Goal: Task Accomplishment & Management: Manage account settings

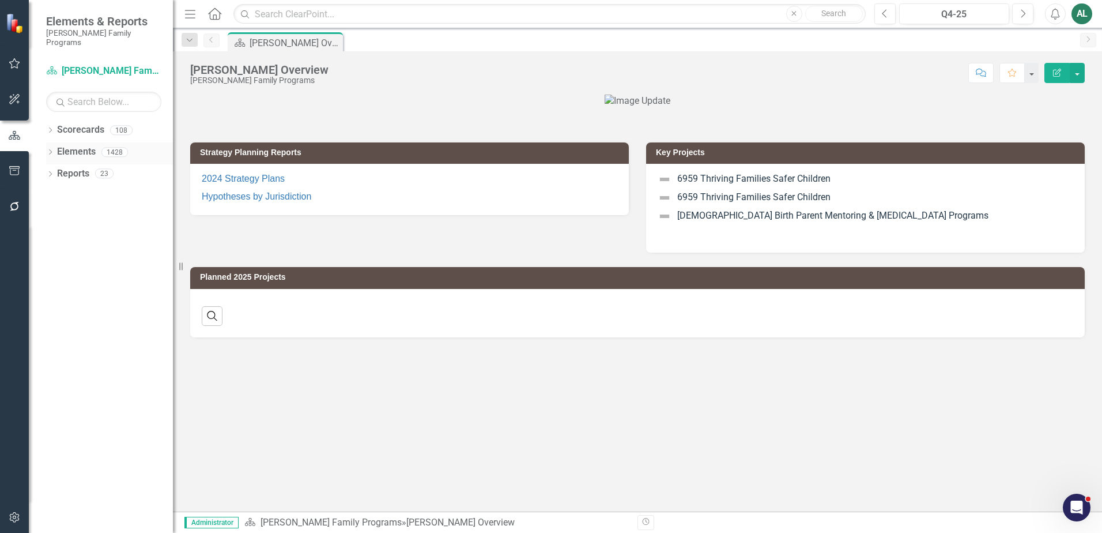
click at [52, 150] on icon "Dropdown" at bounding box center [50, 153] width 8 height 6
click at [53, 170] on div "Dropdown" at bounding box center [56, 175] width 8 height 10
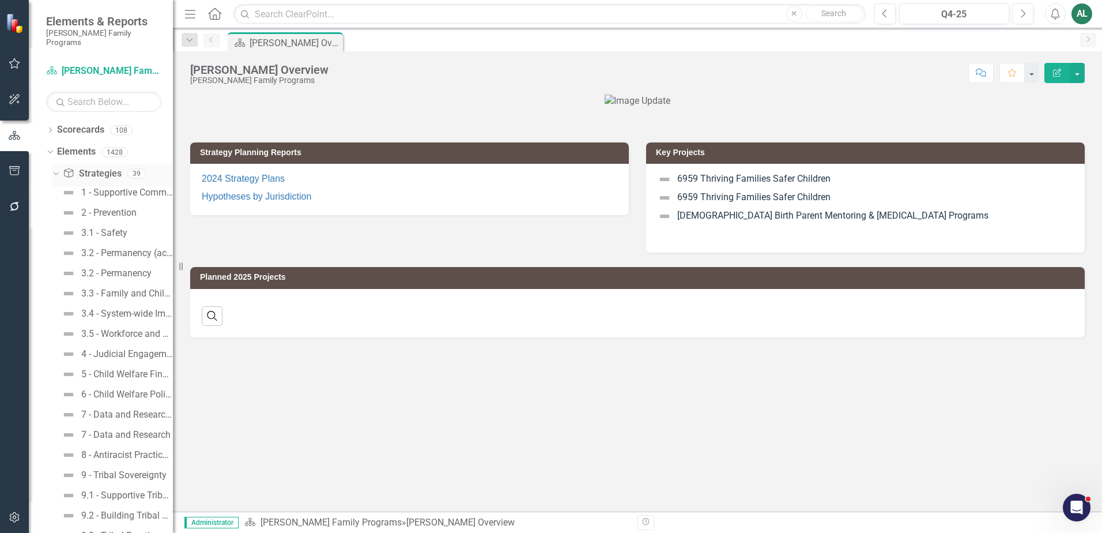
click at [57, 169] on icon "Dropdown" at bounding box center [54, 173] width 6 height 8
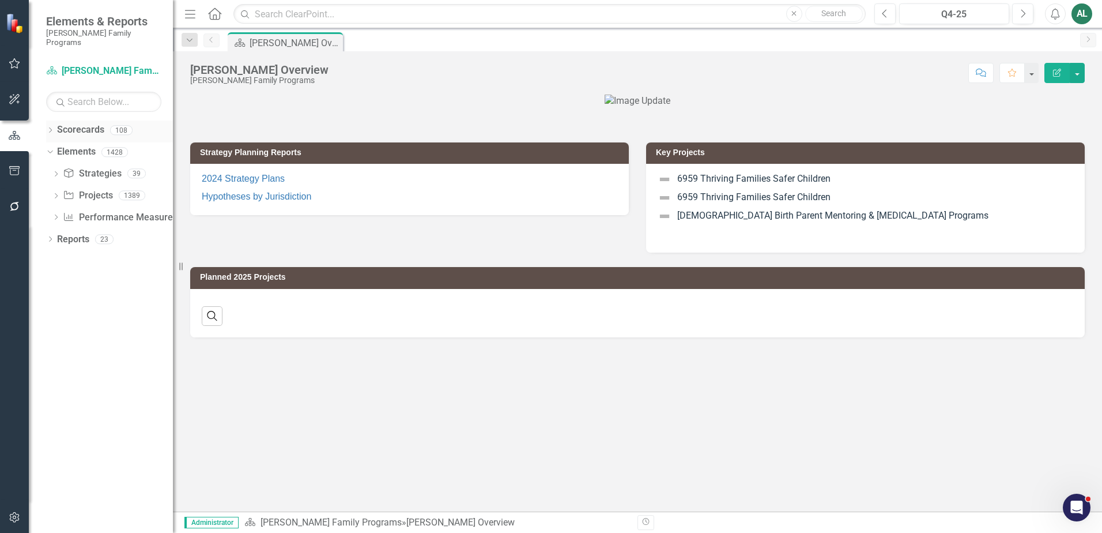
click at [50, 128] on icon "Dropdown" at bounding box center [50, 131] width 8 height 6
click at [54, 148] on icon "Dropdown" at bounding box center [56, 151] width 9 height 7
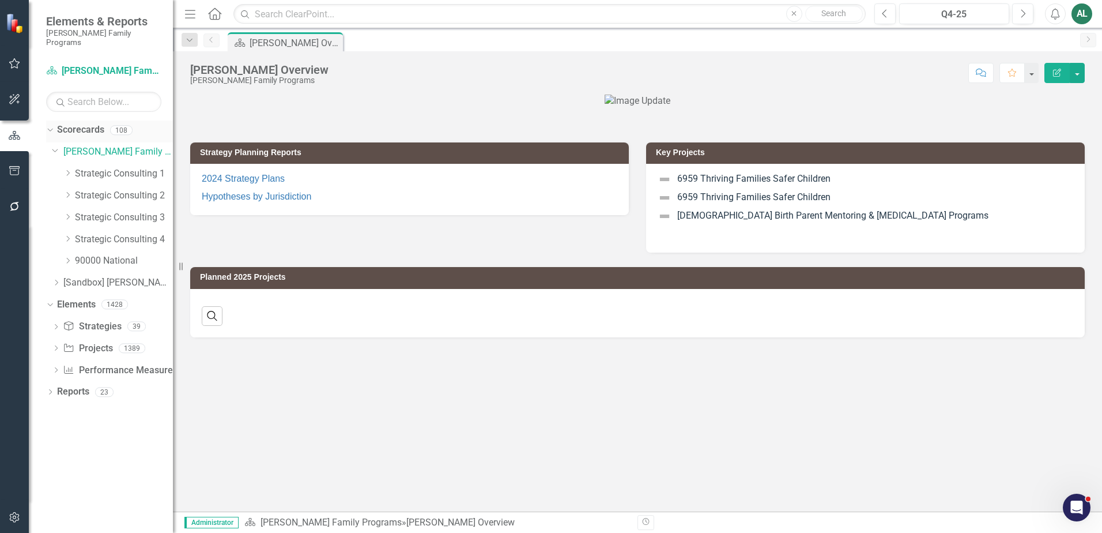
click at [172, 127] on div "Scorecards 108" at bounding box center [115, 132] width 116 height 22
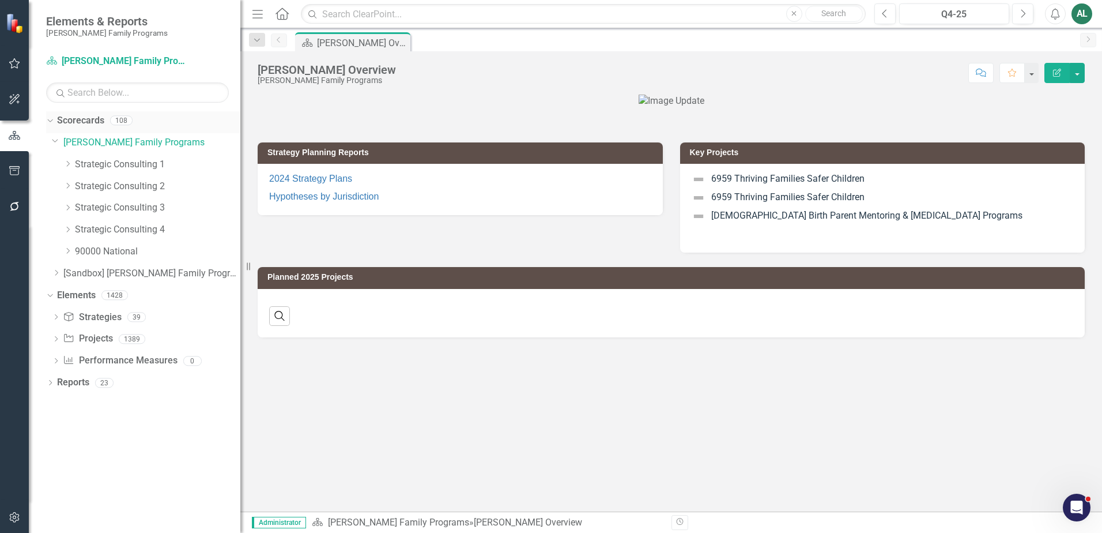
drag, startPoint x: 175, startPoint y: 130, endPoint x: 240, endPoint y: 132, distance: 65.2
click at [240, 132] on div "Resize" at bounding box center [244, 266] width 9 height 533
click at [72, 203] on div "Dropdown" at bounding box center [67, 208] width 9 height 10
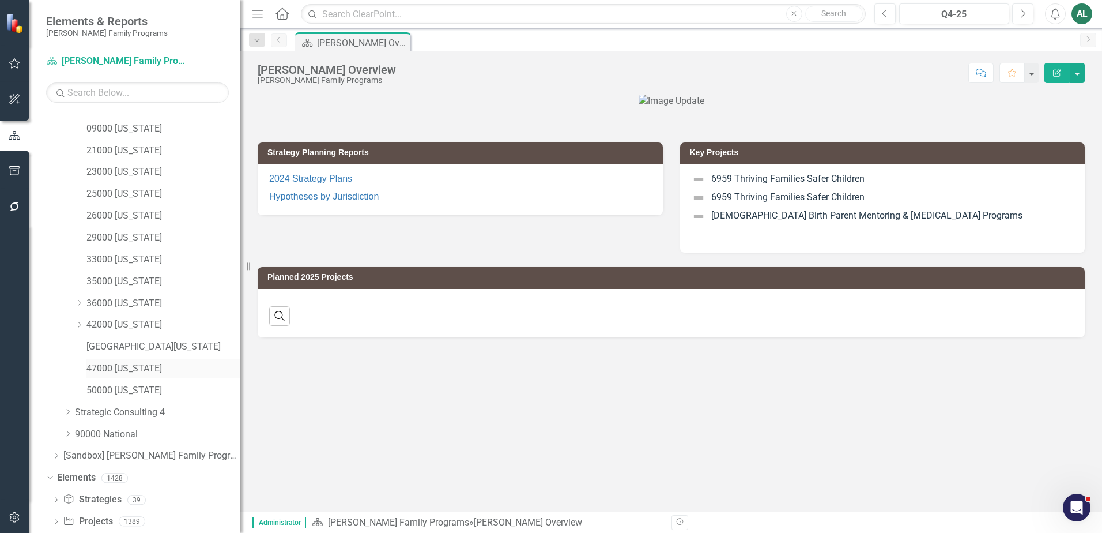
scroll to position [211, 0]
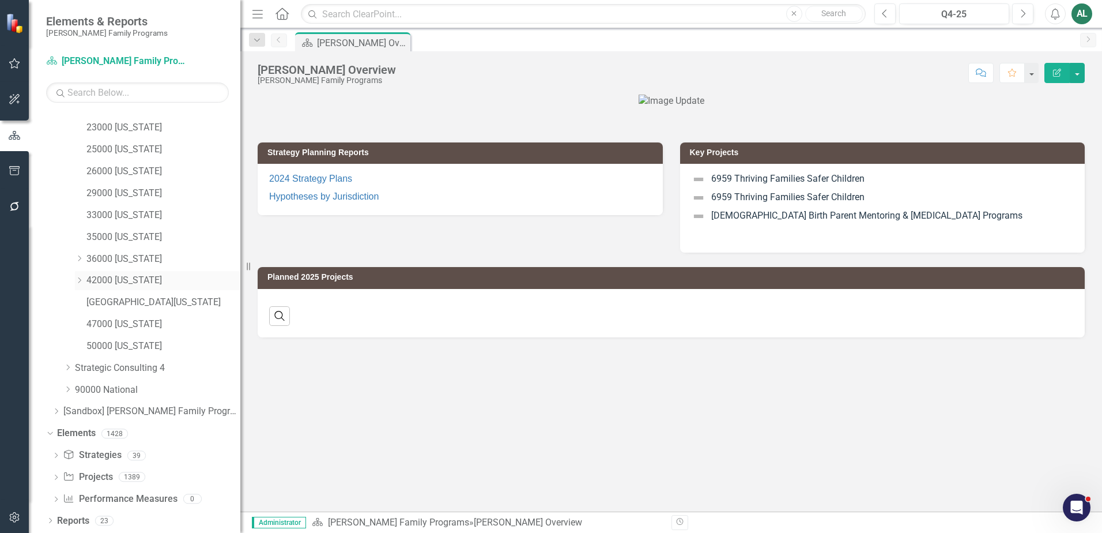
click at [77, 283] on icon "Dropdown" at bounding box center [79, 280] width 9 height 7
click at [156, 281] on link "42000 [US_STATE]" at bounding box center [163, 280] width 154 height 13
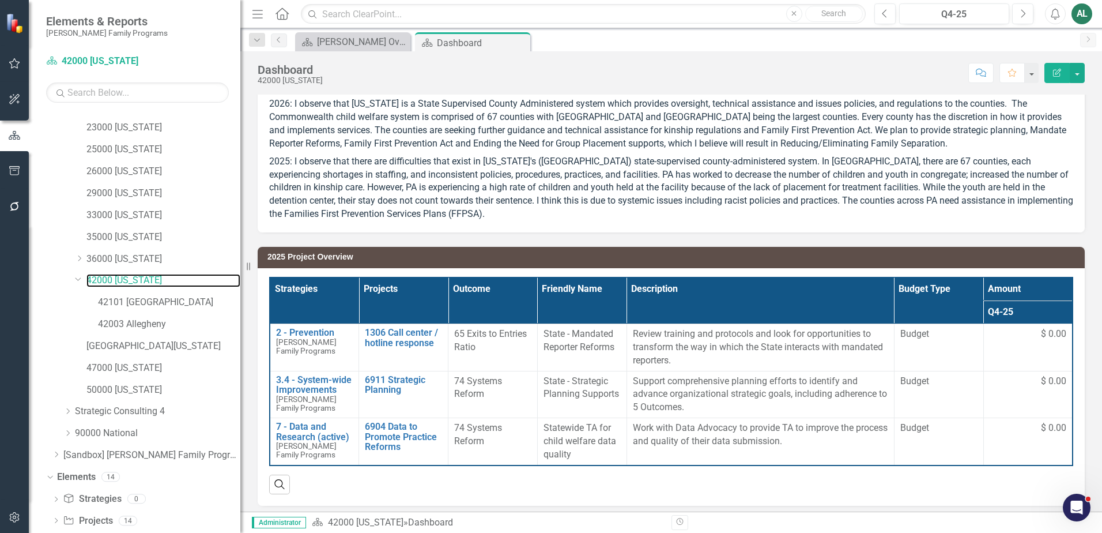
scroll to position [42, 0]
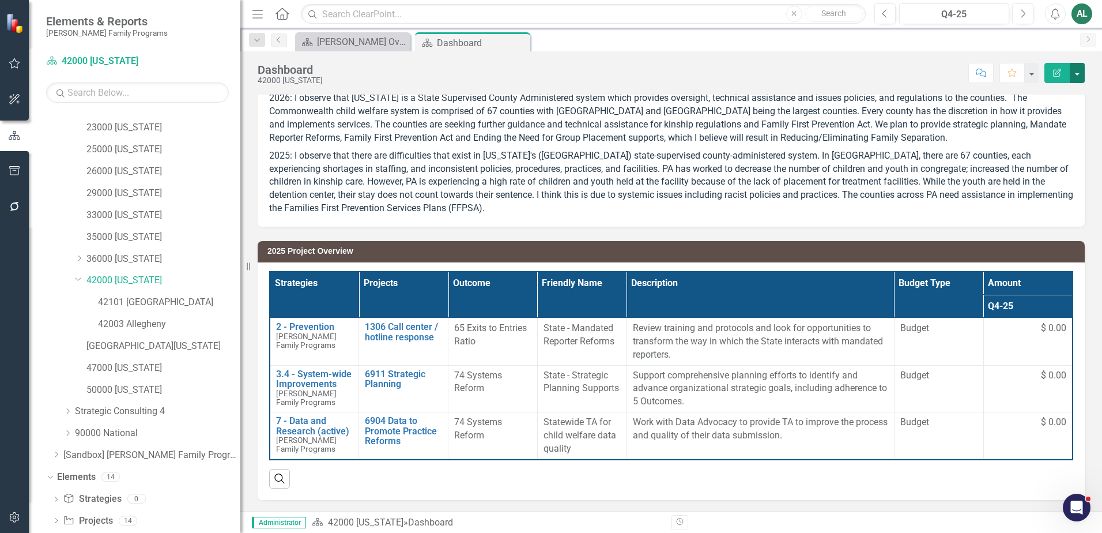
click at [1082, 70] on button "button" at bounding box center [1077, 73] width 15 height 20
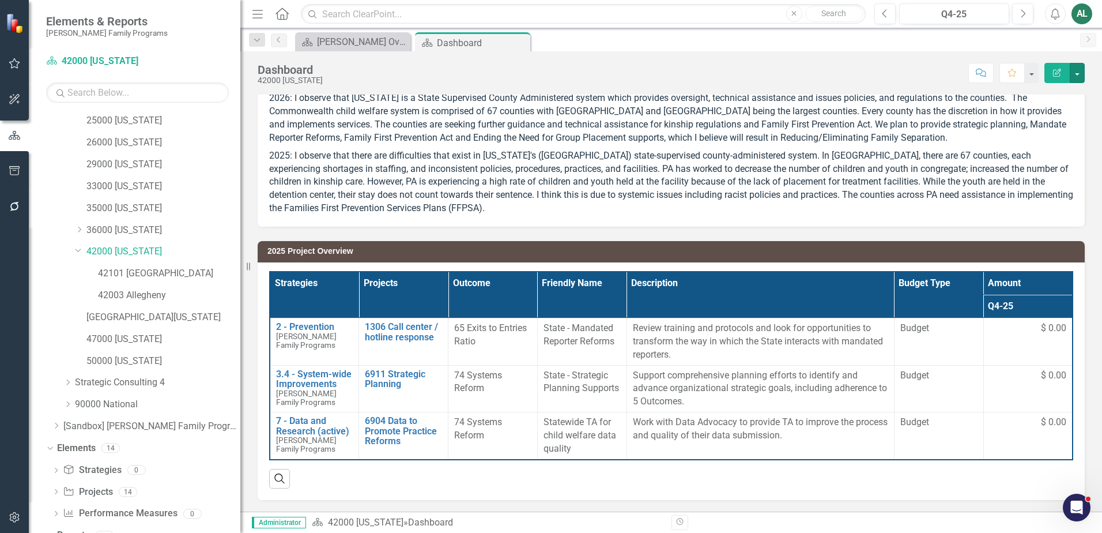
scroll to position [255, 0]
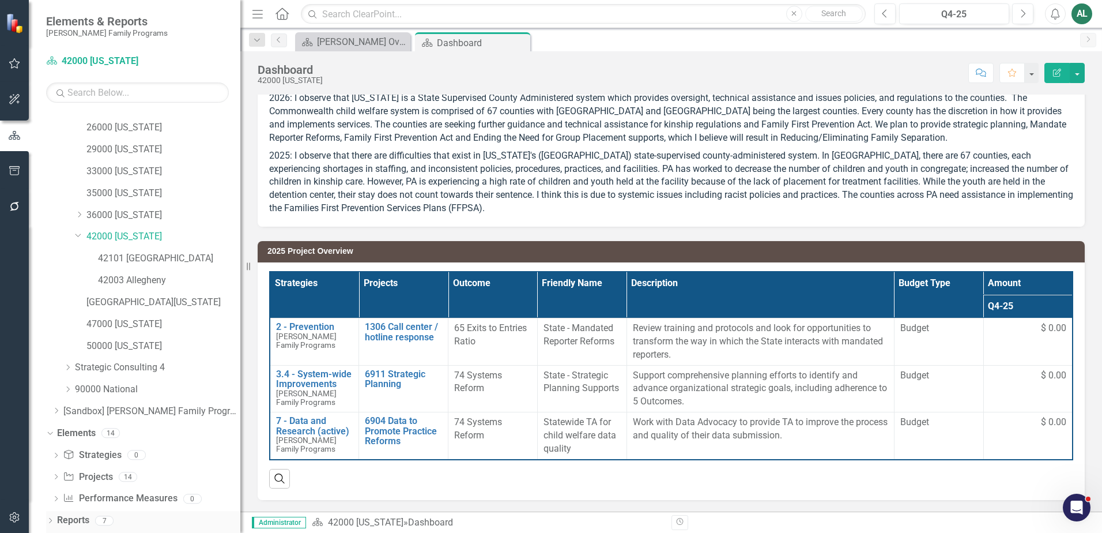
click at [50, 521] on icon "Dropdown" at bounding box center [50, 521] width 8 height 6
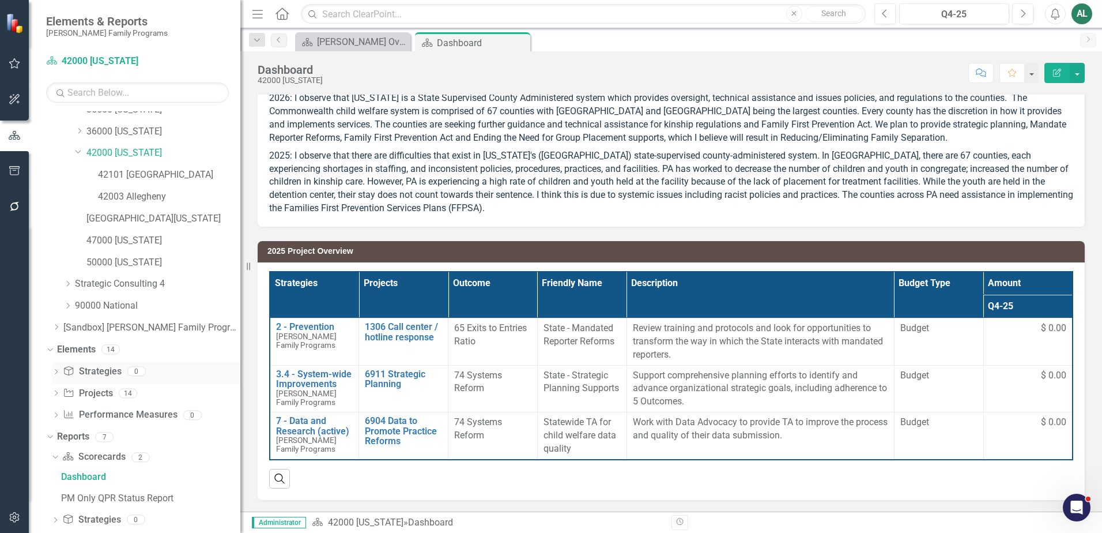
scroll to position [399, 0]
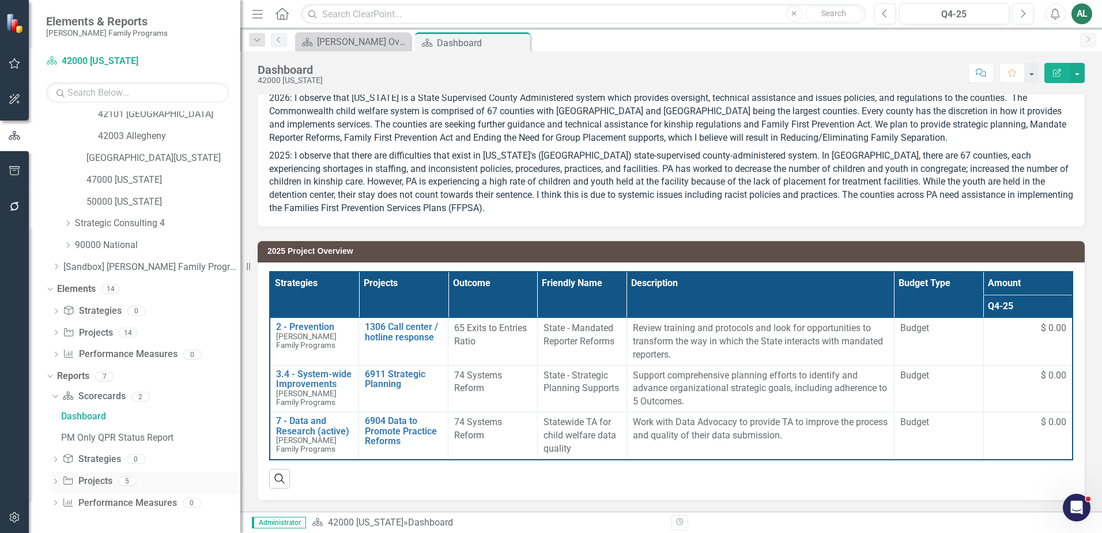
click at [57, 479] on icon "Dropdown" at bounding box center [55, 482] width 8 height 6
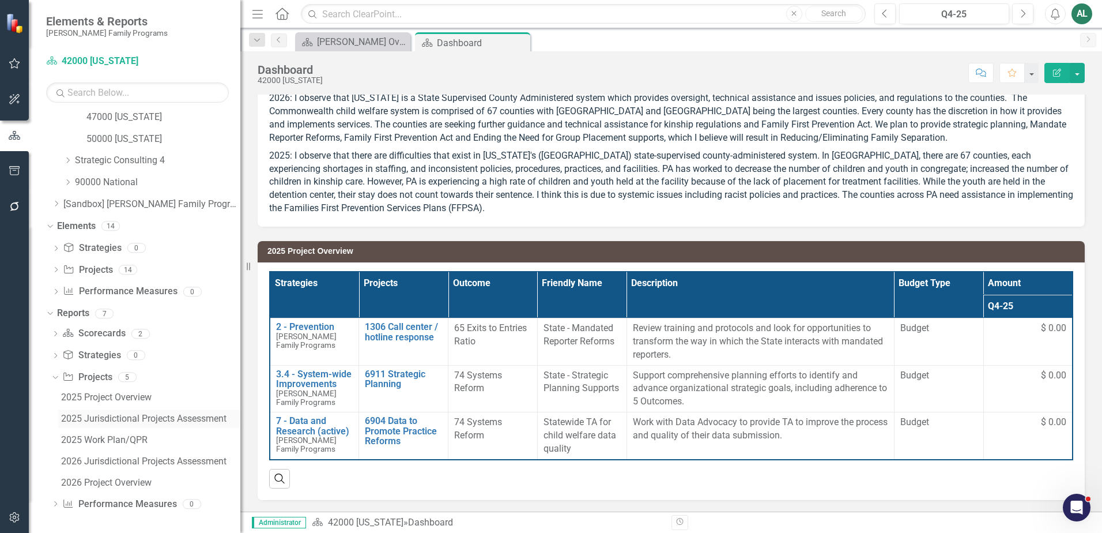
scroll to position [463, 0]
click at [1025, 12] on icon "Next" at bounding box center [1023, 14] width 6 height 10
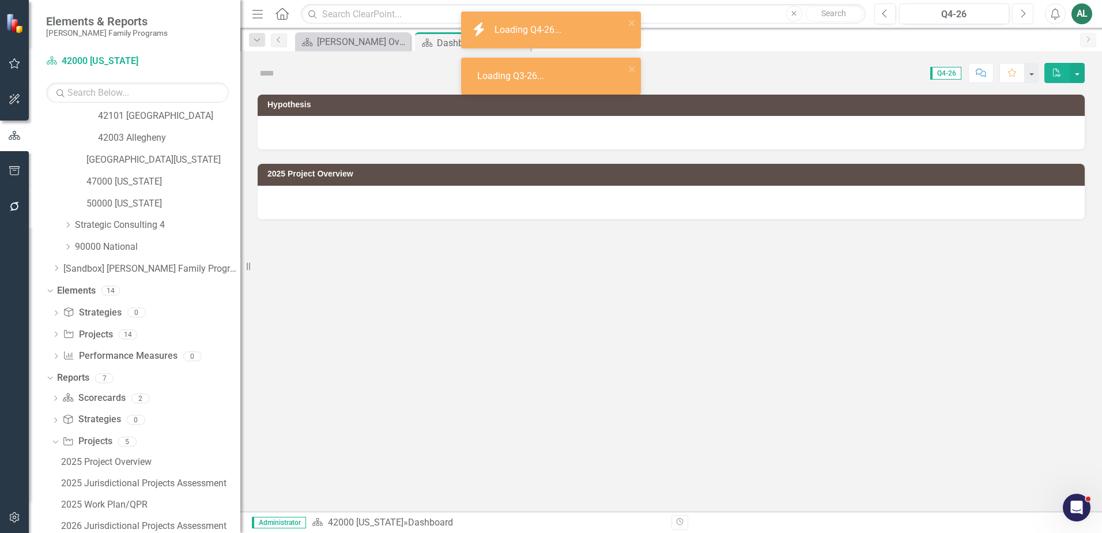
scroll to position [463, 0]
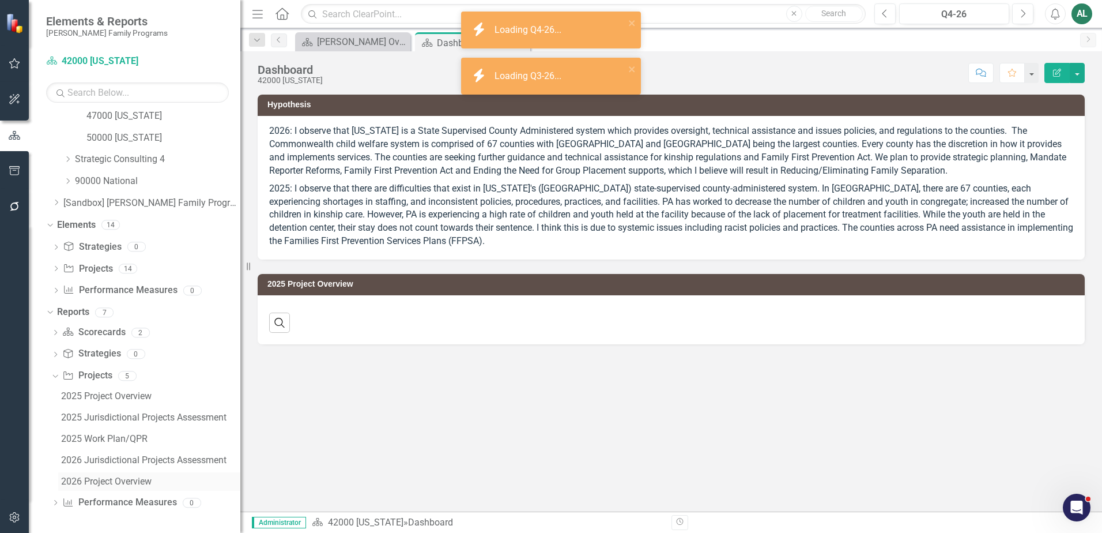
click at [151, 484] on div "2026 Project Overview" at bounding box center [150, 481] width 179 height 10
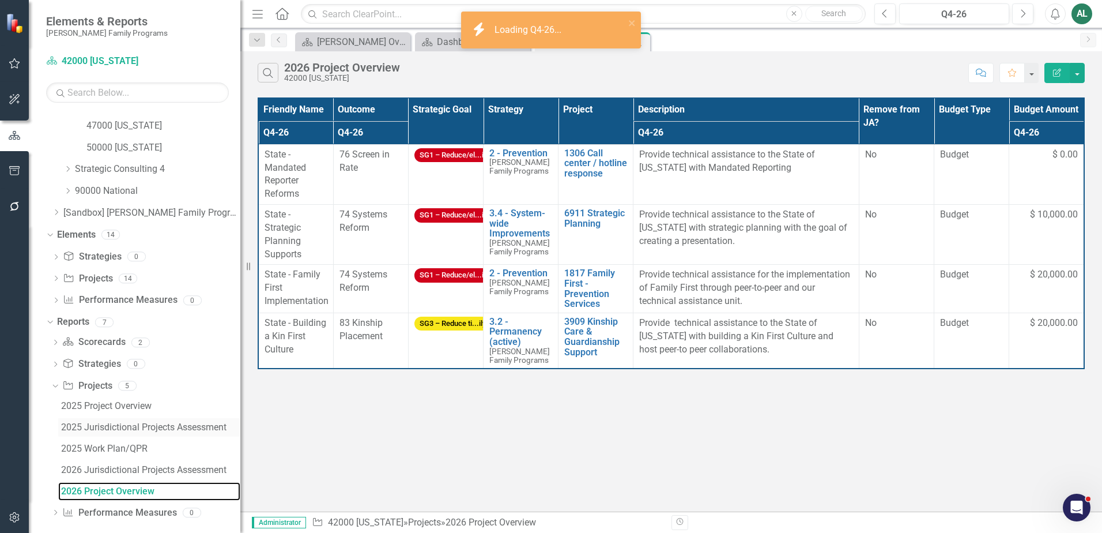
scroll to position [463, 0]
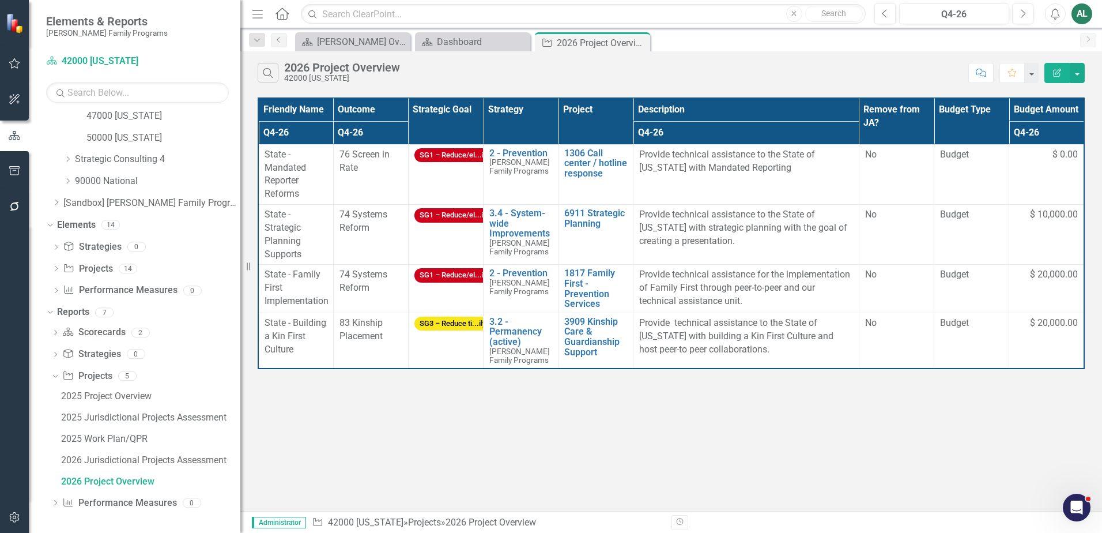
click at [1062, 73] on icon "Edit Report" at bounding box center [1057, 73] width 10 height 8
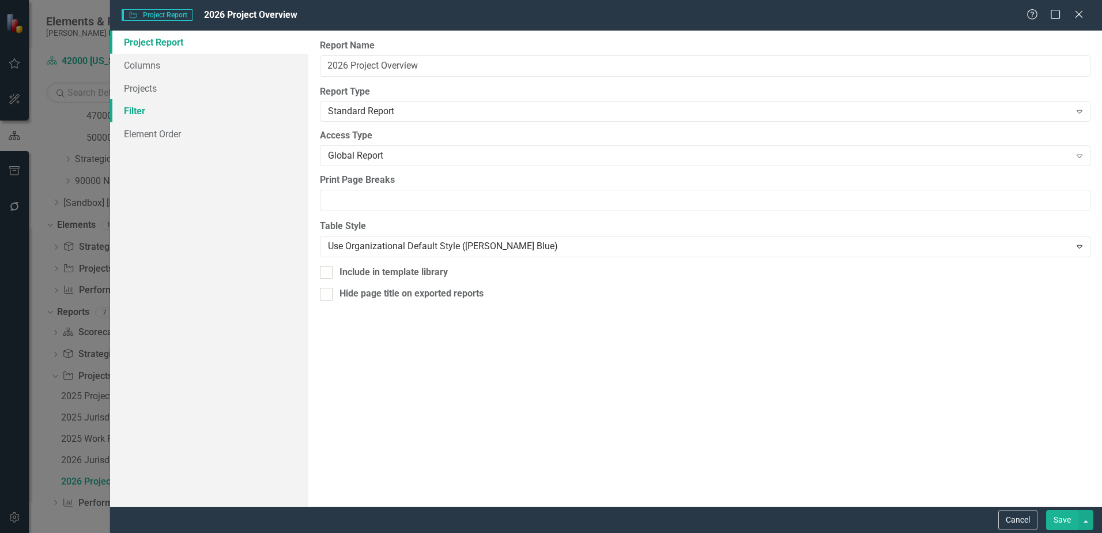
click at [217, 104] on link "Filter" at bounding box center [209, 110] width 198 height 23
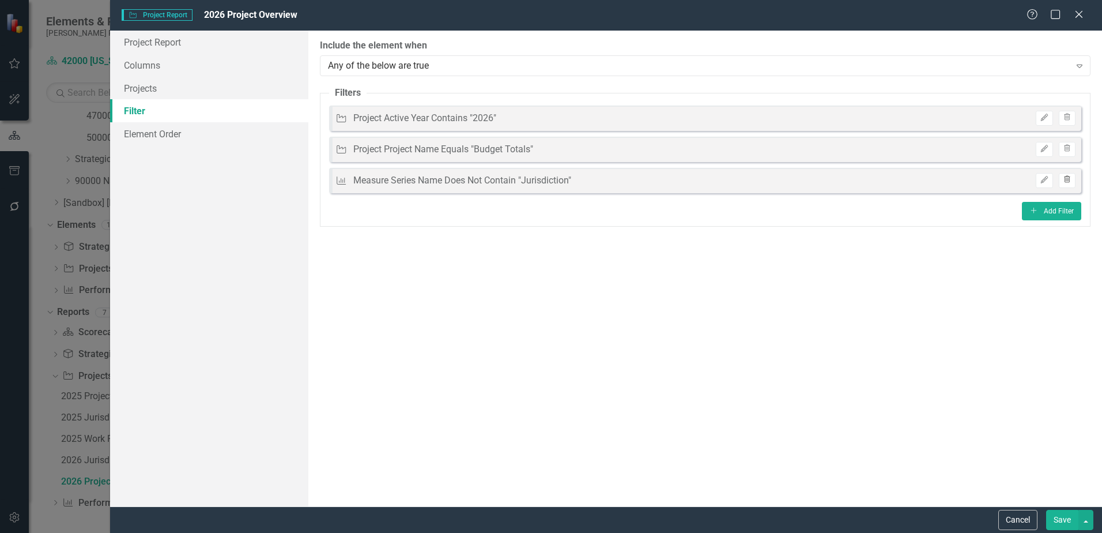
click at [1072, 180] on button "Trash" at bounding box center [1067, 180] width 17 height 15
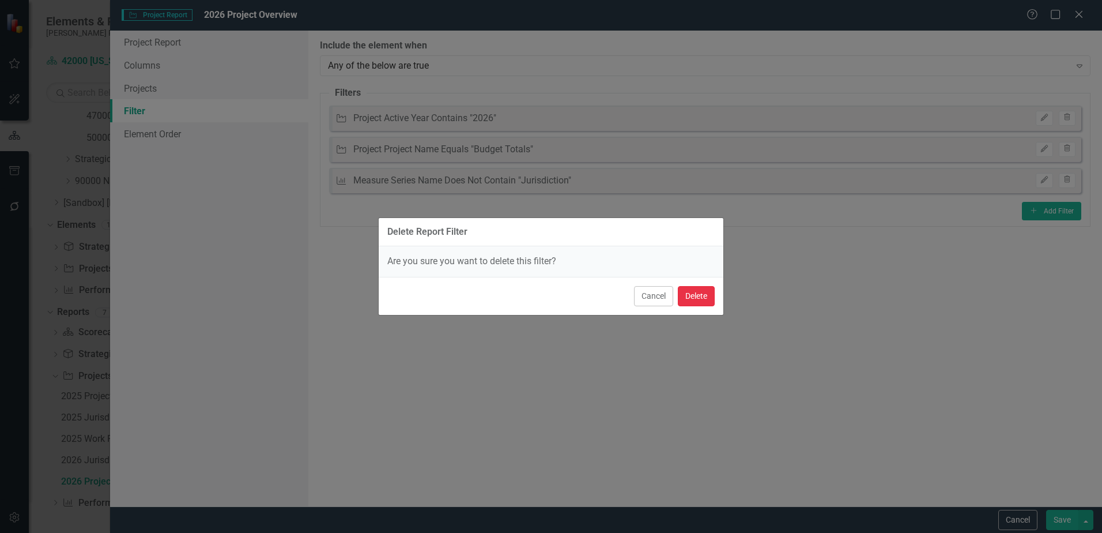
click at [709, 299] on button "Delete" at bounding box center [696, 296] width 37 height 20
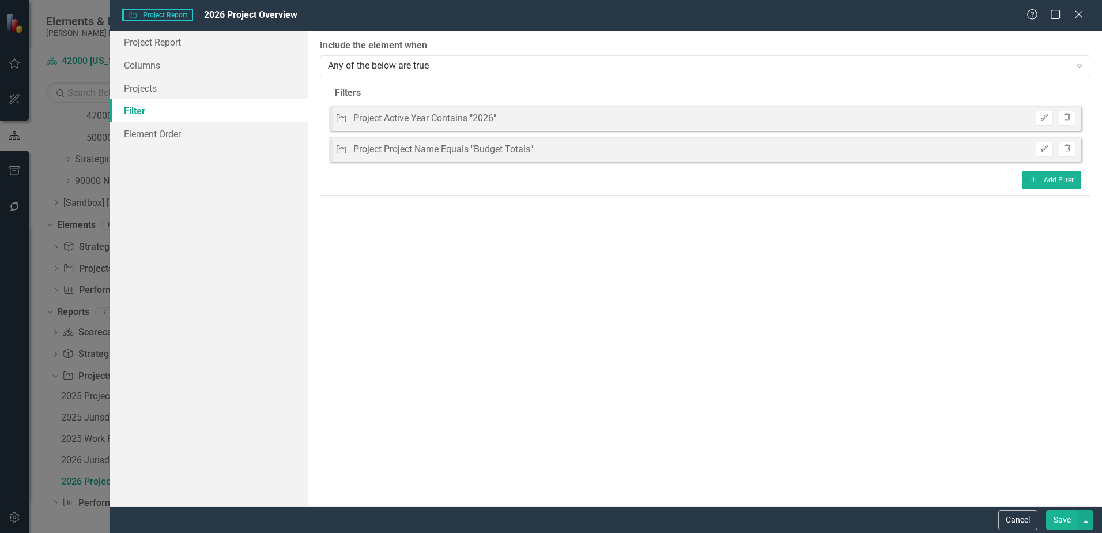
click at [1047, 513] on button "Save" at bounding box center [1063, 520] width 32 height 20
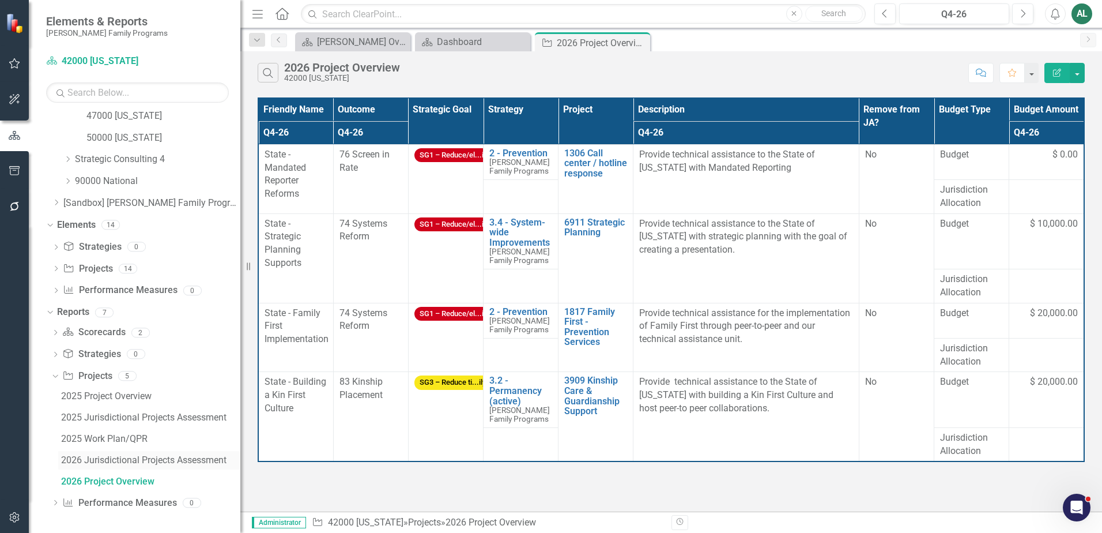
click at [151, 457] on div "2026 Jurisdictional Projects Assessment" at bounding box center [150, 460] width 179 height 10
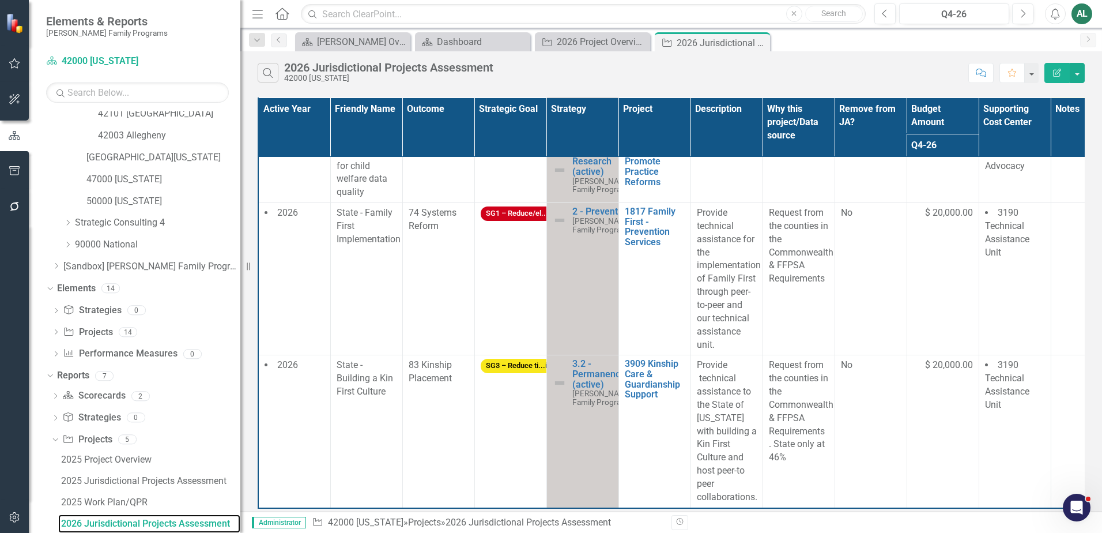
scroll to position [289, 0]
click at [1081, 76] on button "button" at bounding box center [1077, 73] width 15 height 20
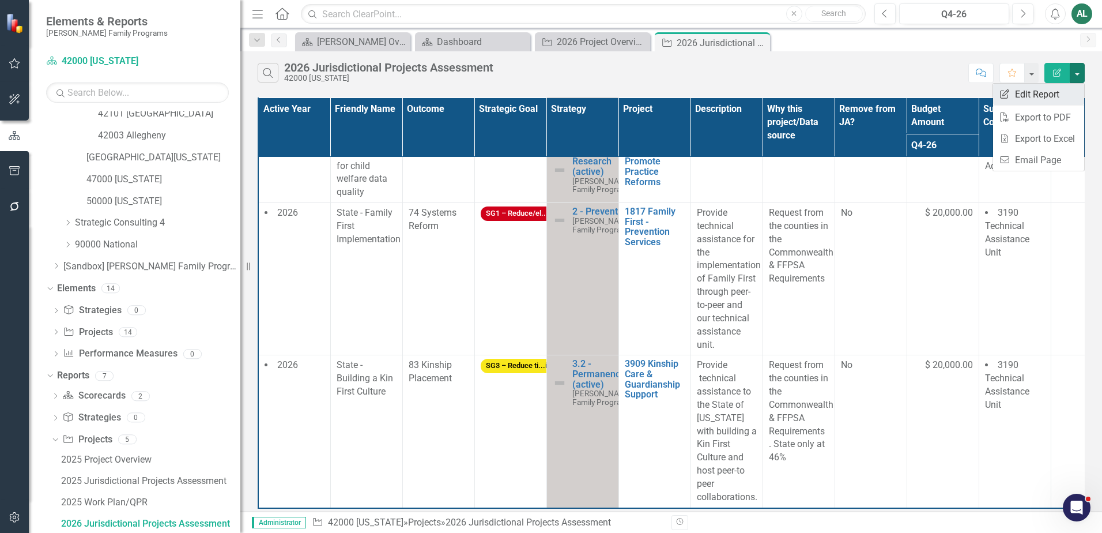
click at [1059, 88] on link "Edit Report Edit Report" at bounding box center [1038, 94] width 91 height 21
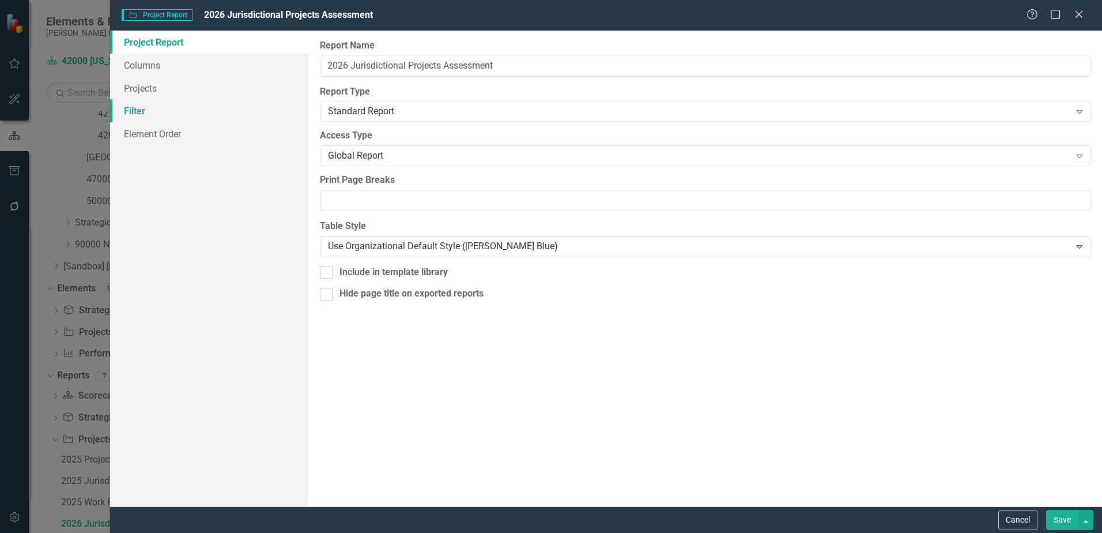
click at [167, 114] on link "Filter" at bounding box center [209, 110] width 198 height 23
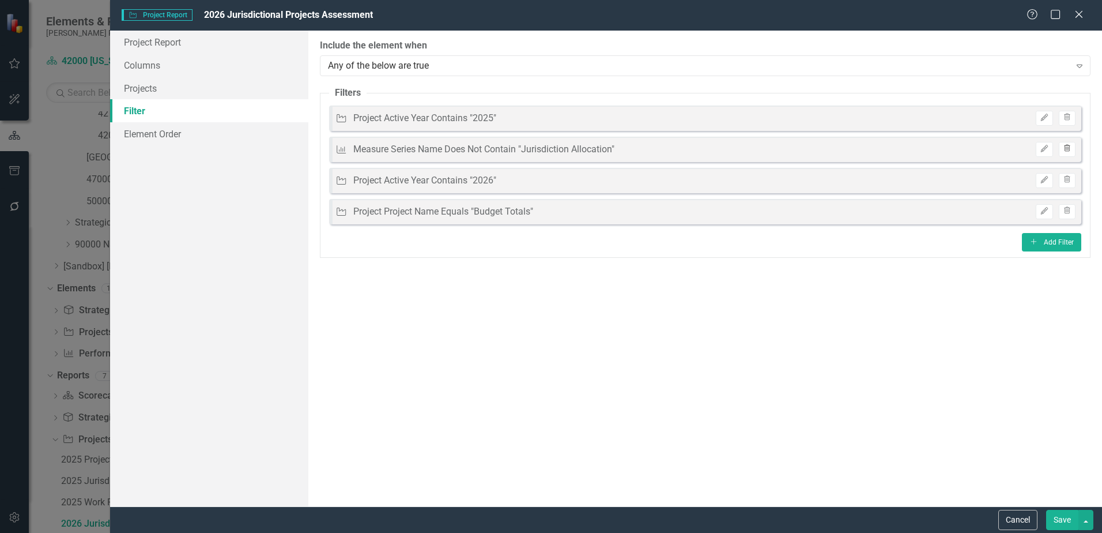
click at [1067, 151] on icon "Trash" at bounding box center [1067, 148] width 9 height 7
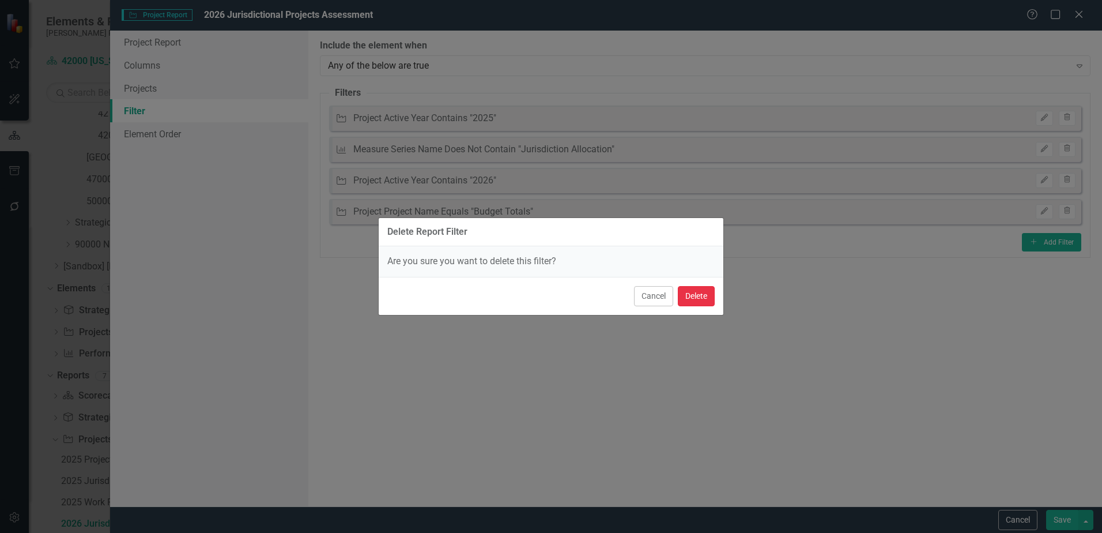
click at [706, 296] on button "Delete" at bounding box center [696, 296] width 37 height 20
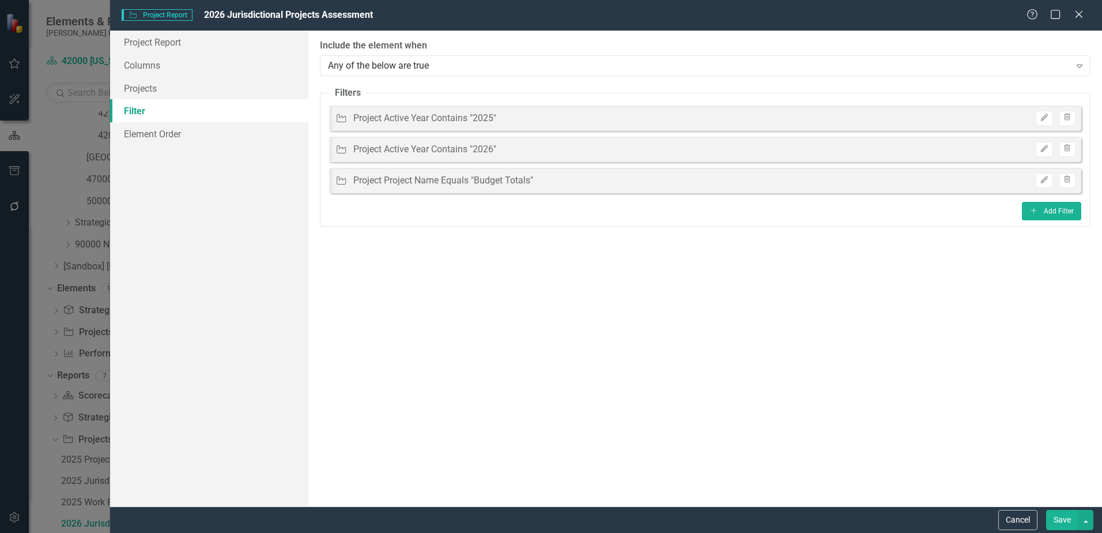
click at [1059, 519] on button "Save" at bounding box center [1063, 520] width 32 height 20
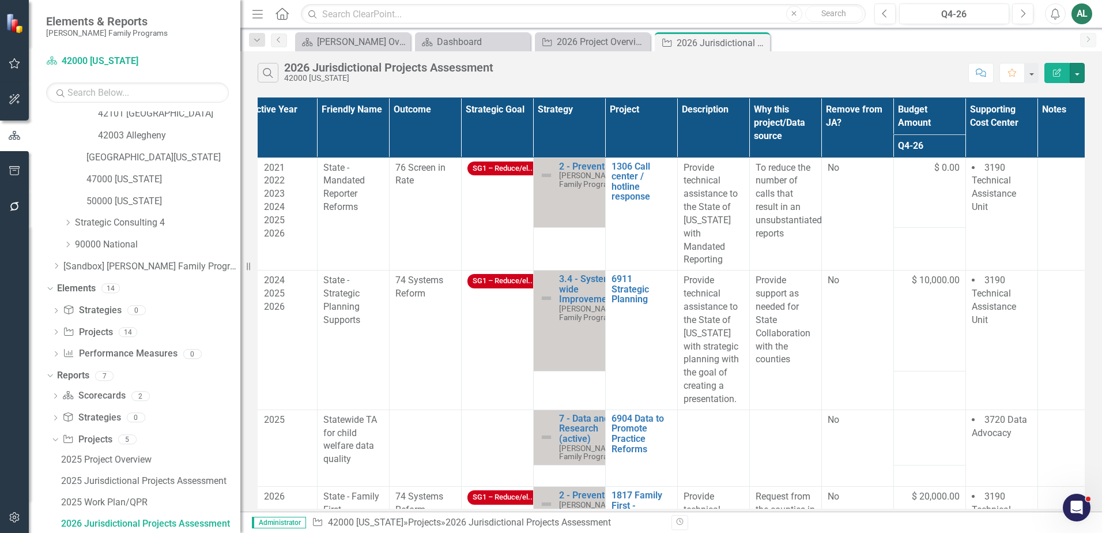
scroll to position [0, 0]
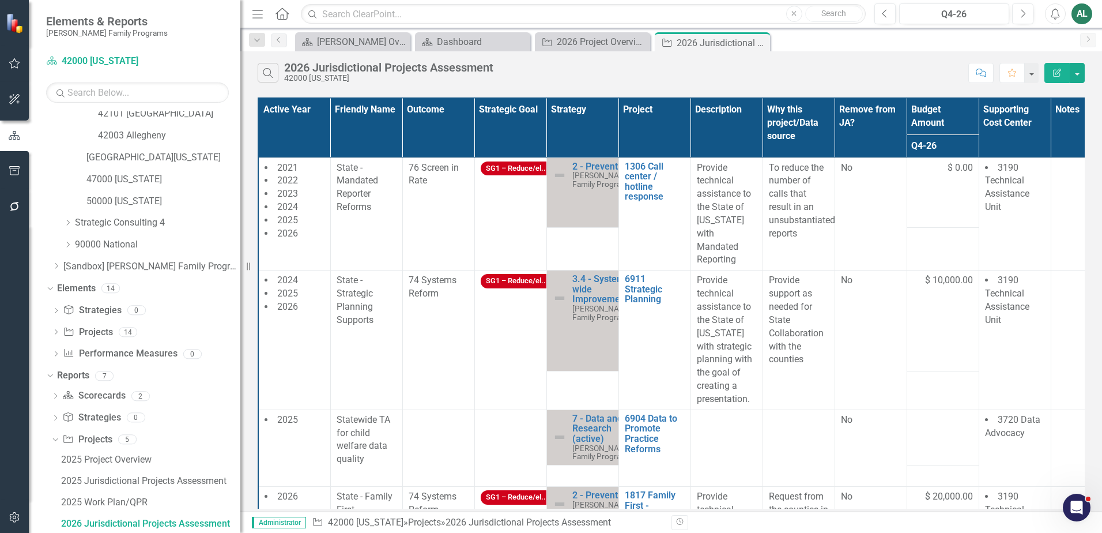
click at [683, 131] on th "Project" at bounding box center [655, 127] width 72 height 59
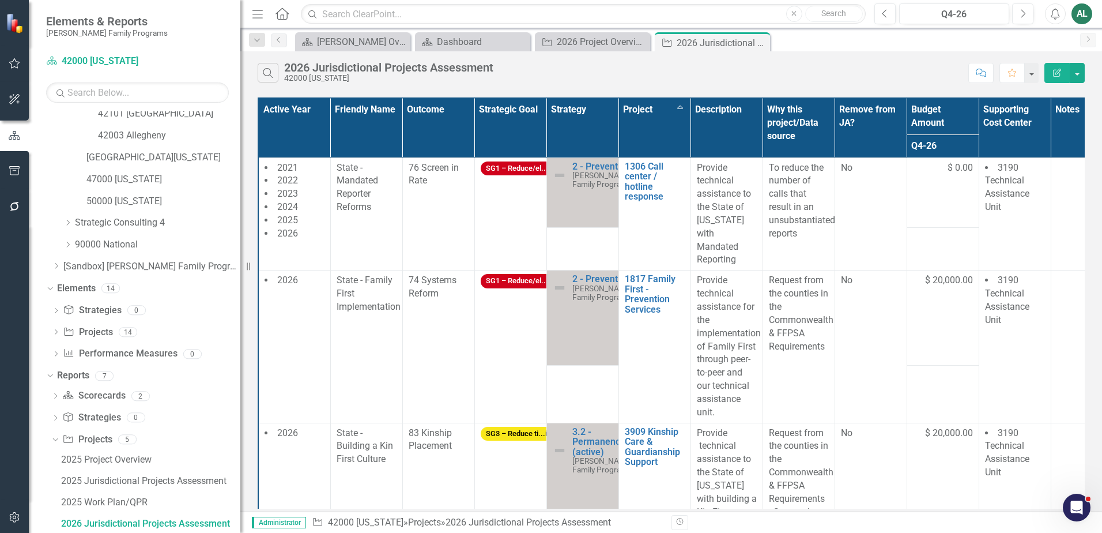
click at [1065, 72] on button "Edit Report" at bounding box center [1057, 73] width 25 height 20
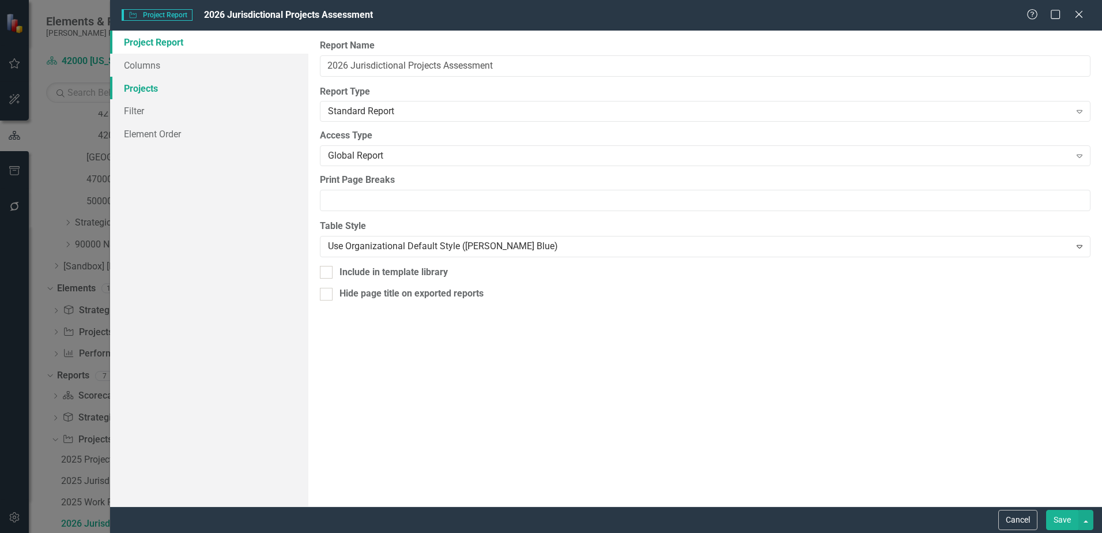
click at [160, 86] on link "Projects" at bounding box center [209, 88] width 198 height 23
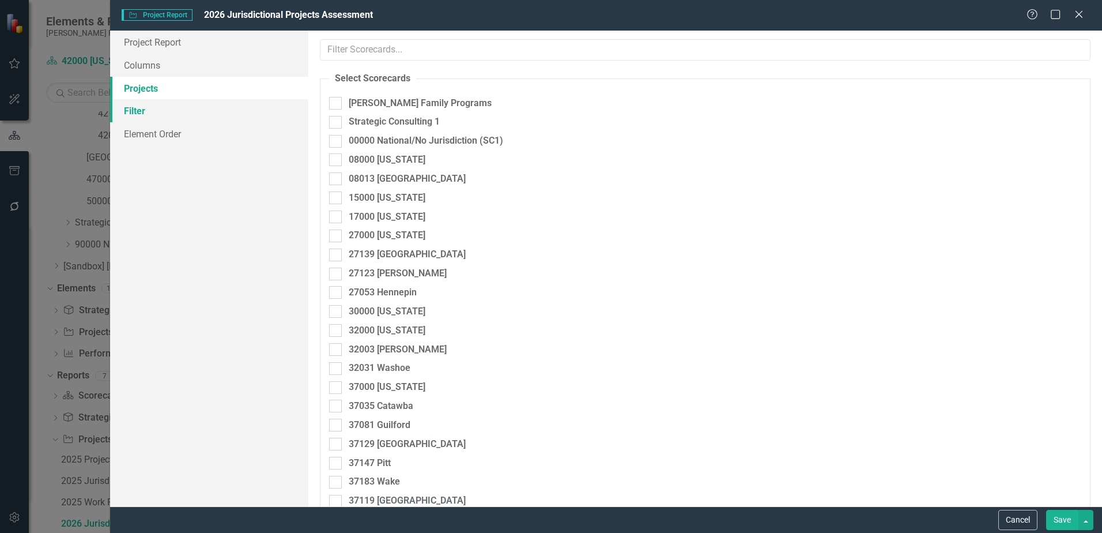
click at [164, 103] on link "Filter" at bounding box center [209, 110] width 198 height 23
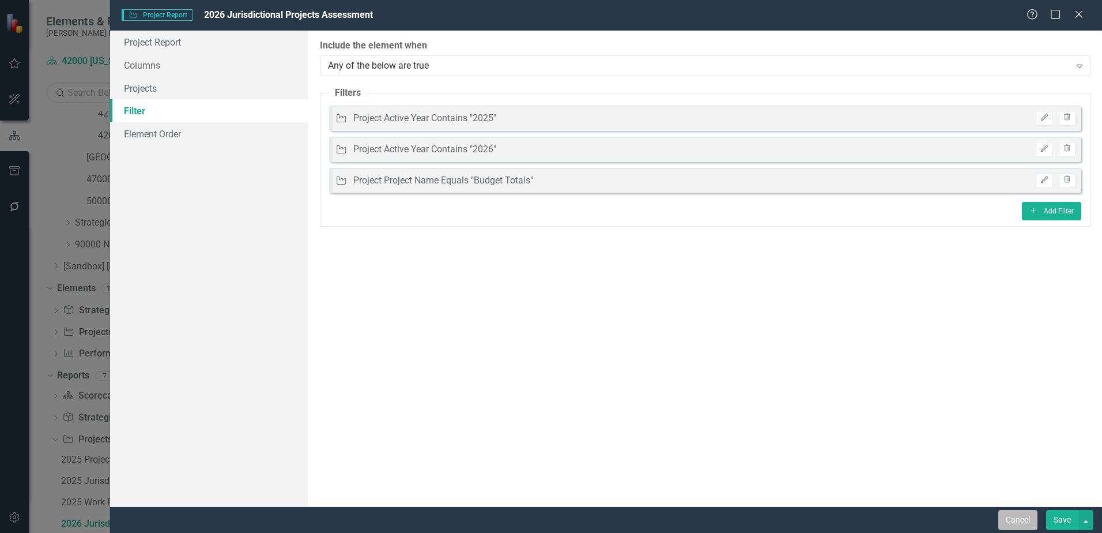
click at [1030, 525] on button "Cancel" at bounding box center [1018, 520] width 39 height 20
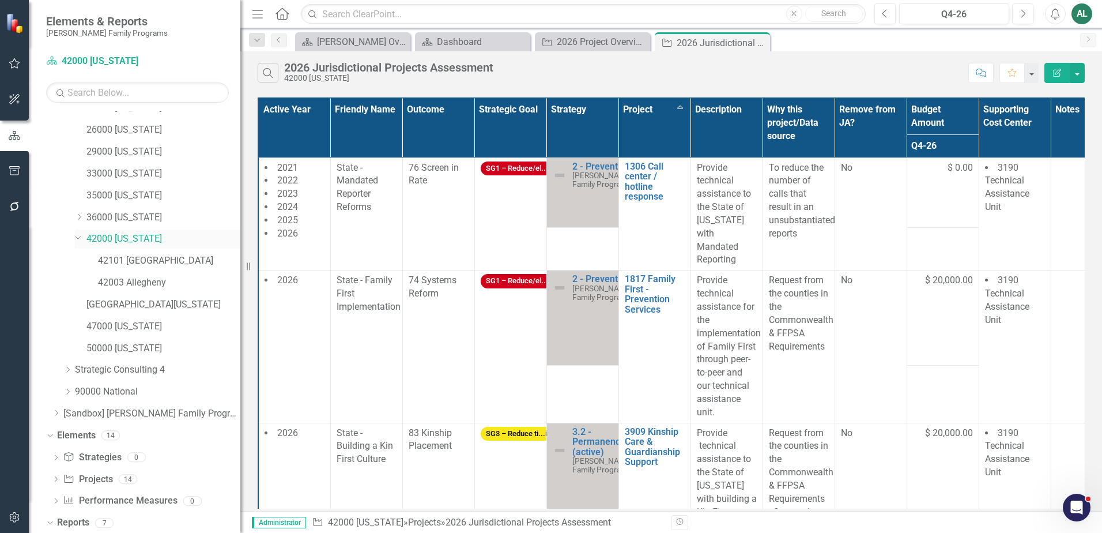
scroll to position [463, 0]
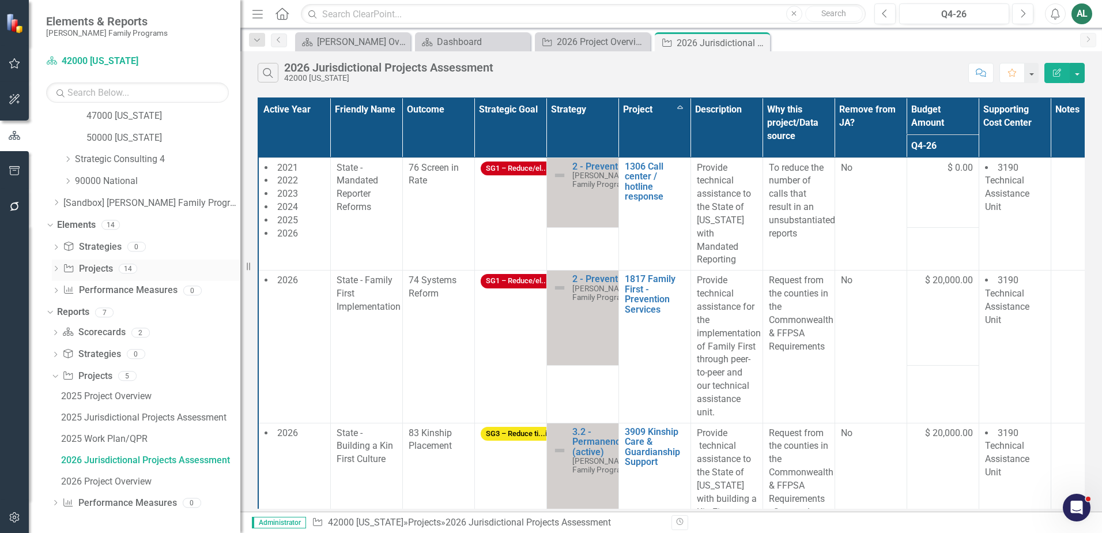
click at [55, 272] on icon "Dropdown" at bounding box center [56, 269] width 8 height 6
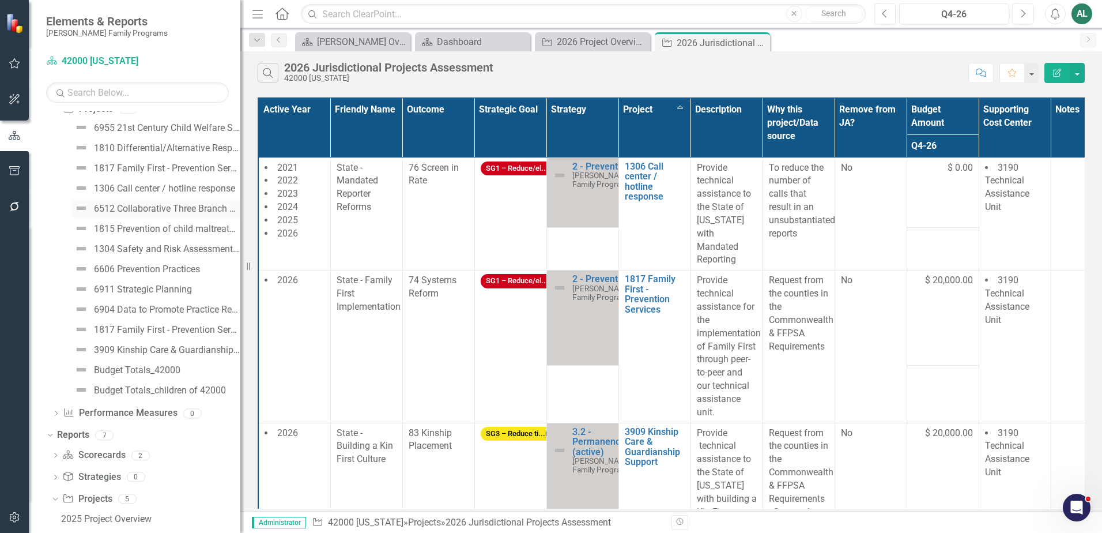
scroll to position [636, 0]
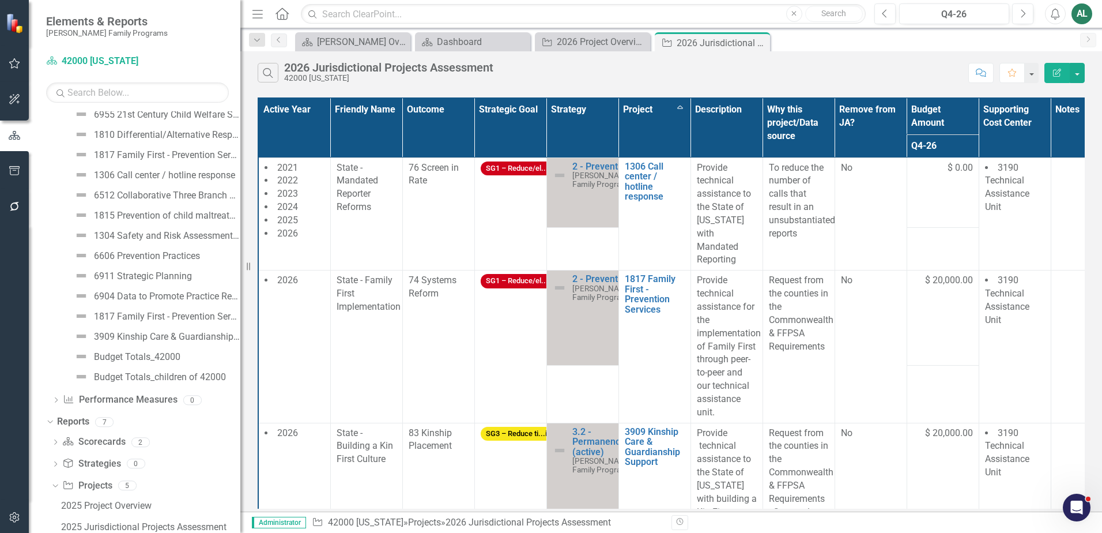
click at [1063, 79] on button "Edit Report" at bounding box center [1057, 73] width 25 height 20
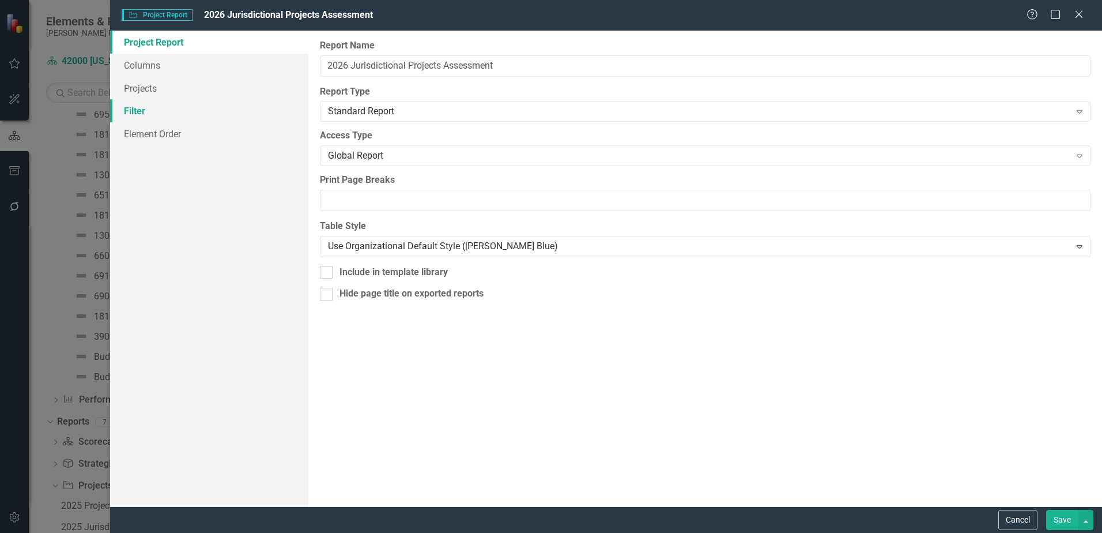
click at [201, 102] on link "Filter" at bounding box center [209, 110] width 198 height 23
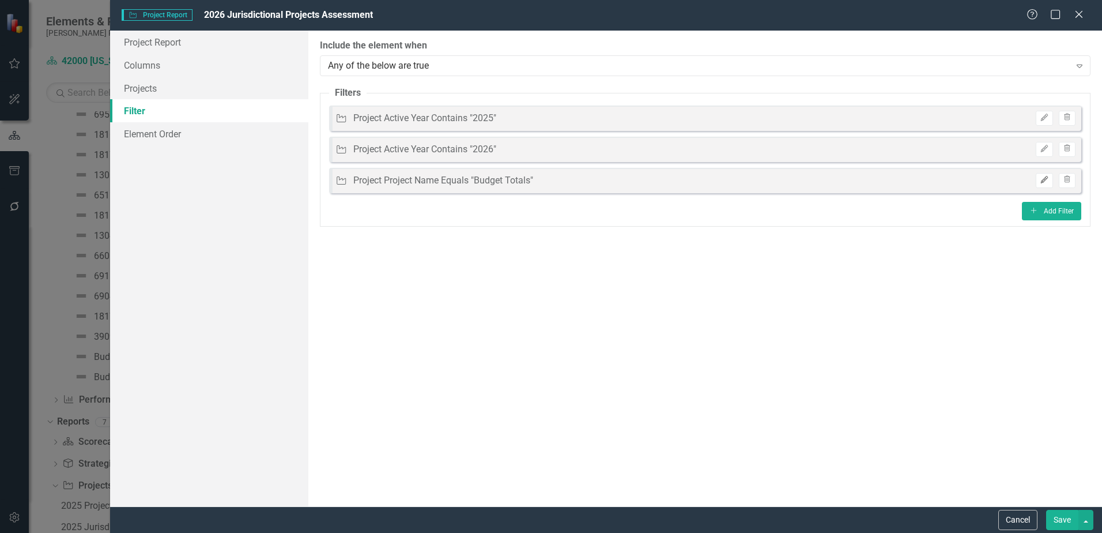
click at [1049, 180] on button "Edit" at bounding box center [1044, 180] width 17 height 15
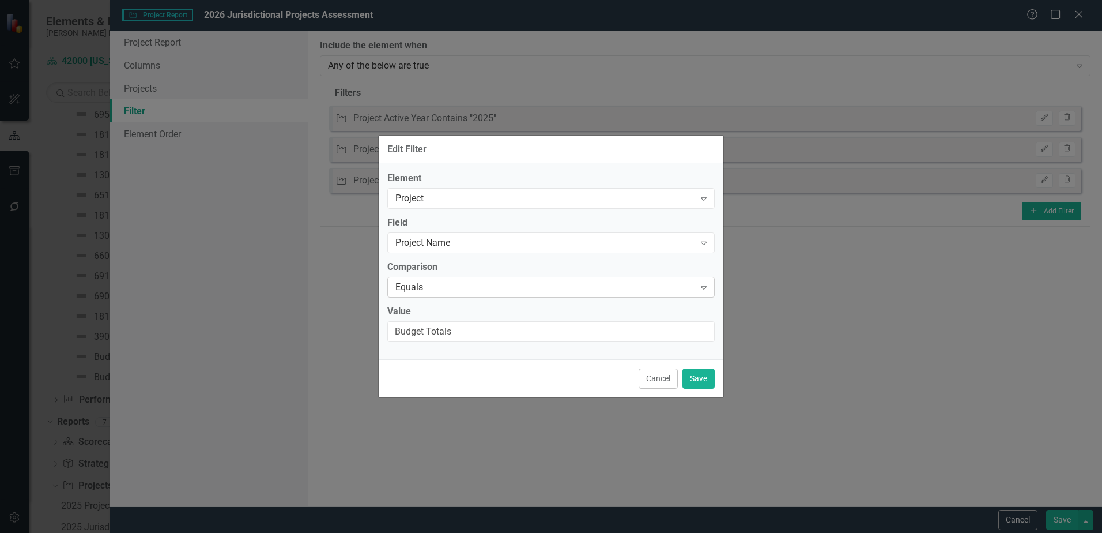
click at [423, 286] on div "Equals" at bounding box center [545, 286] width 299 height 13
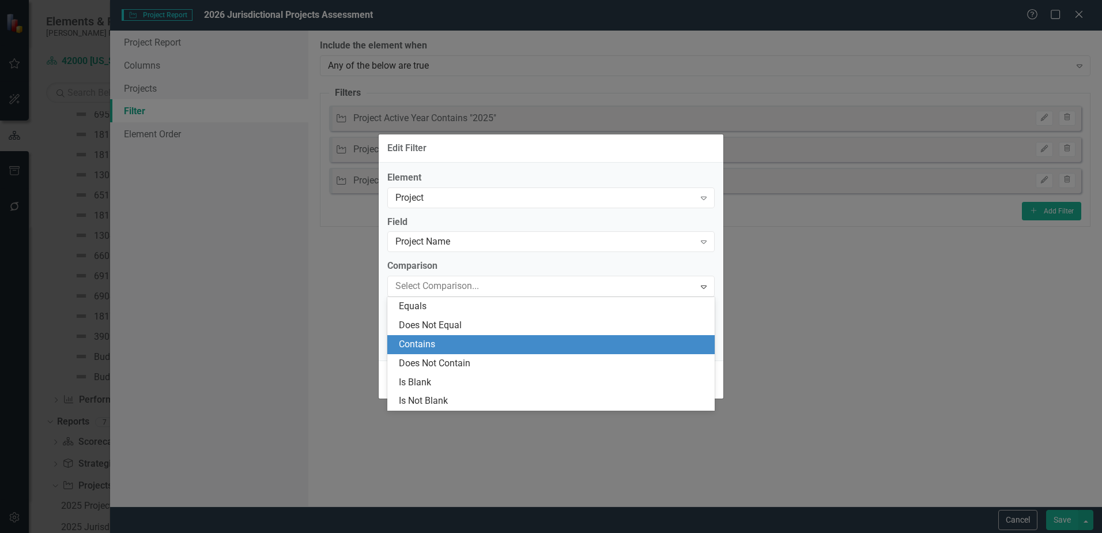
click at [435, 337] on div "Contains" at bounding box center [551, 344] width 328 height 19
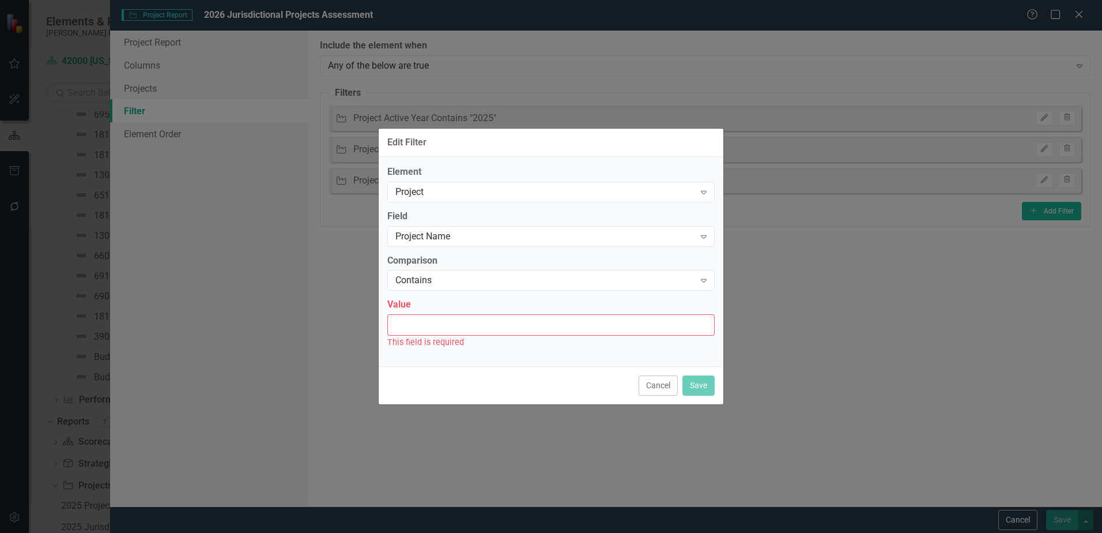
click at [531, 326] on input "Value" at bounding box center [551, 324] width 328 height 21
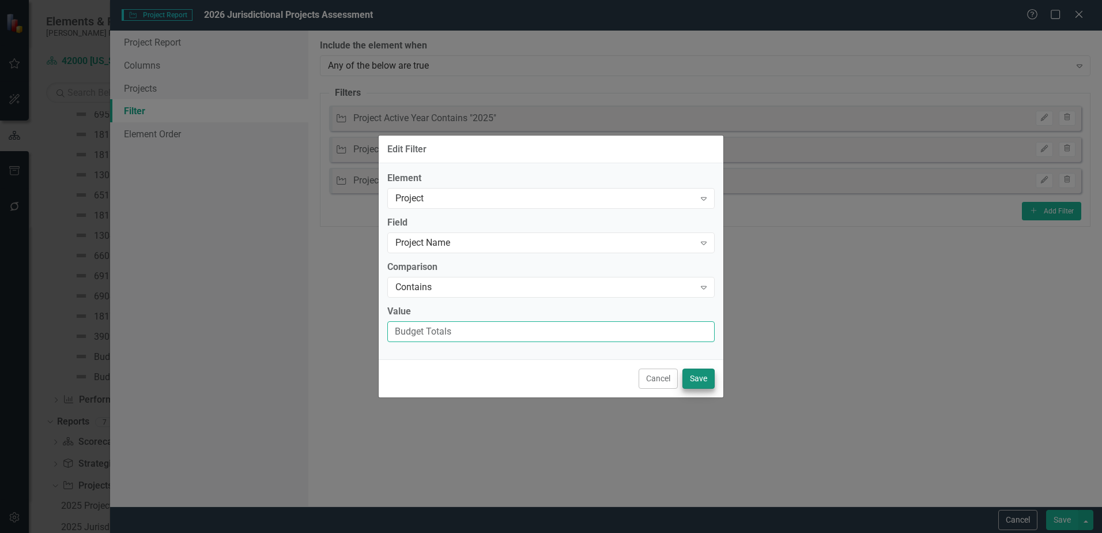
type input "Budget Totals"
click at [694, 377] on button "Save" at bounding box center [699, 378] width 32 height 20
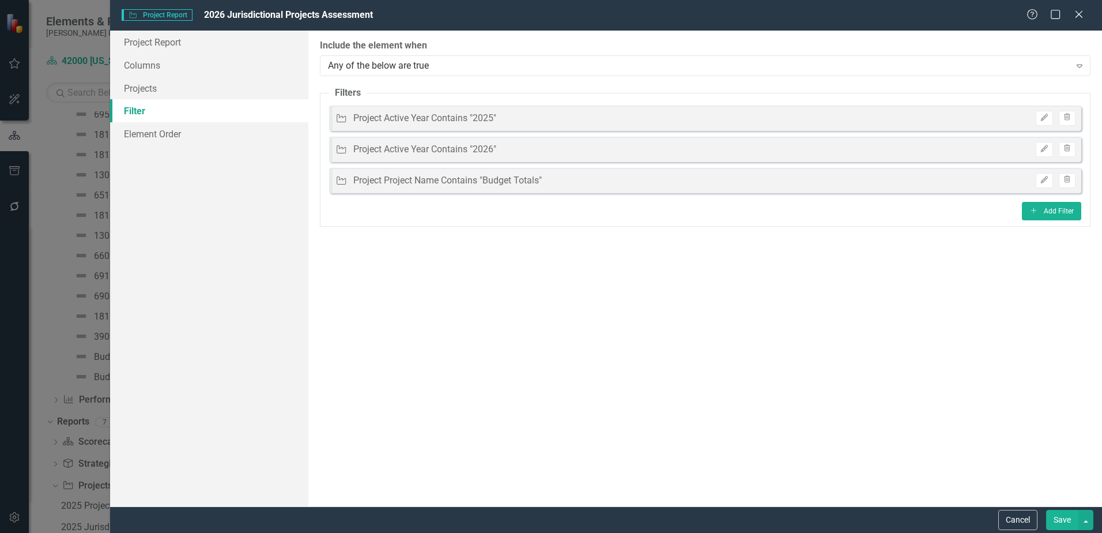
click at [1063, 517] on button "Save" at bounding box center [1063, 520] width 32 height 20
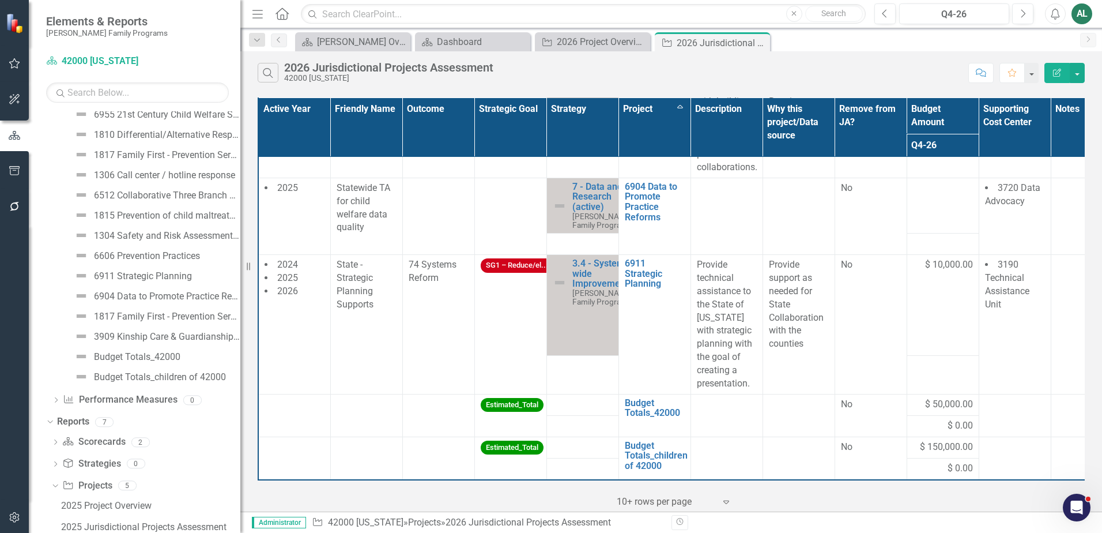
scroll to position [424, 0]
click at [1059, 74] on icon "Edit Report" at bounding box center [1057, 73] width 10 height 8
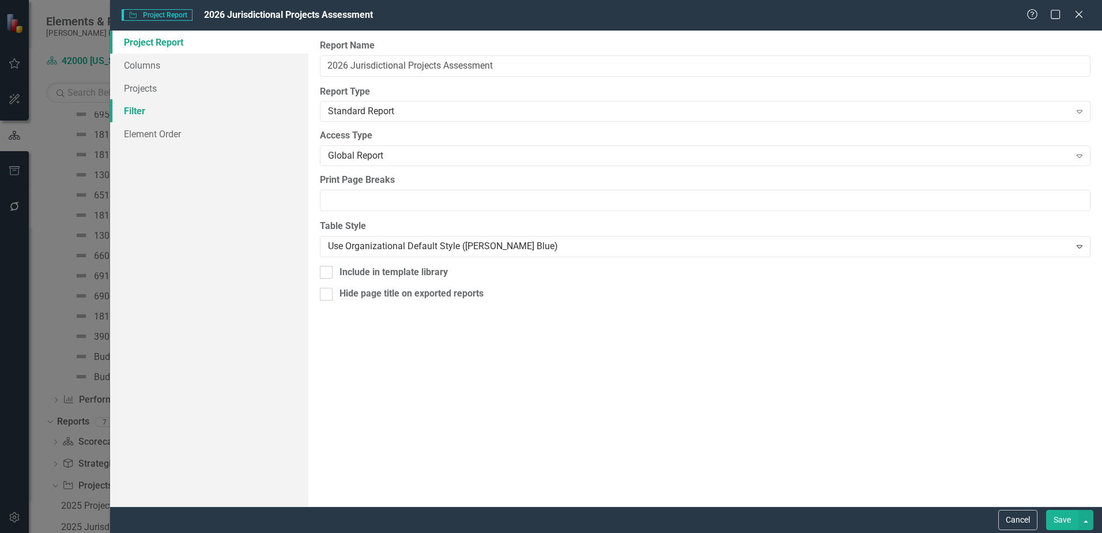
click at [213, 116] on link "Filter" at bounding box center [209, 110] width 198 height 23
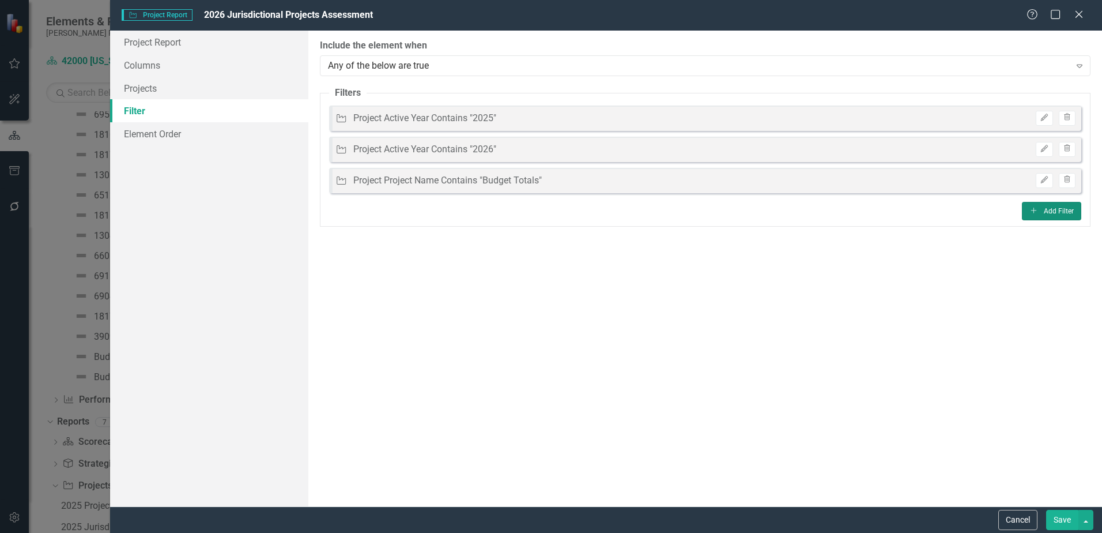
click at [1056, 214] on button "Add Add Filter" at bounding box center [1051, 211] width 59 height 18
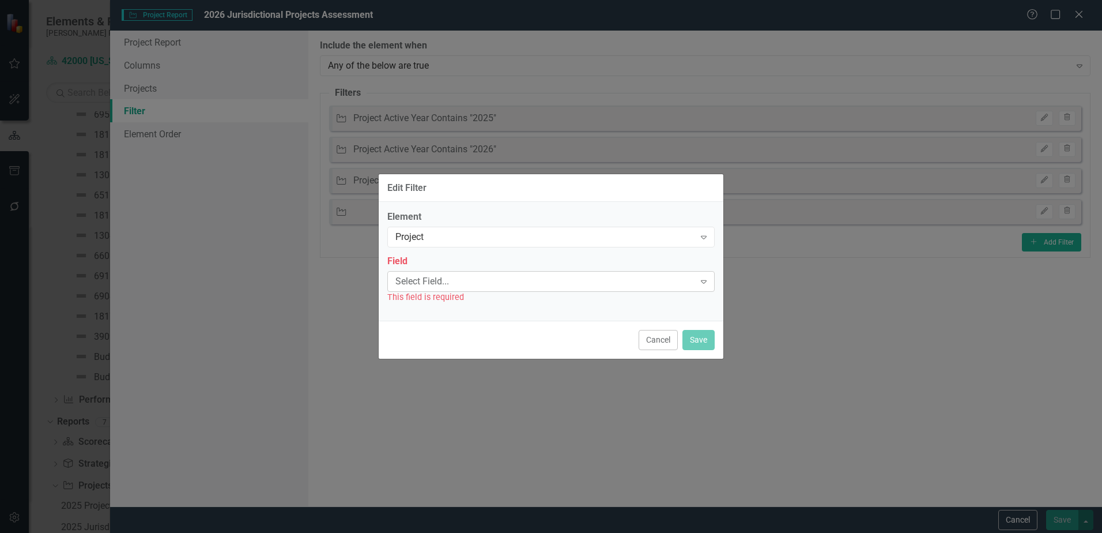
click at [501, 289] on div "Select Field... Expand" at bounding box center [551, 281] width 328 height 21
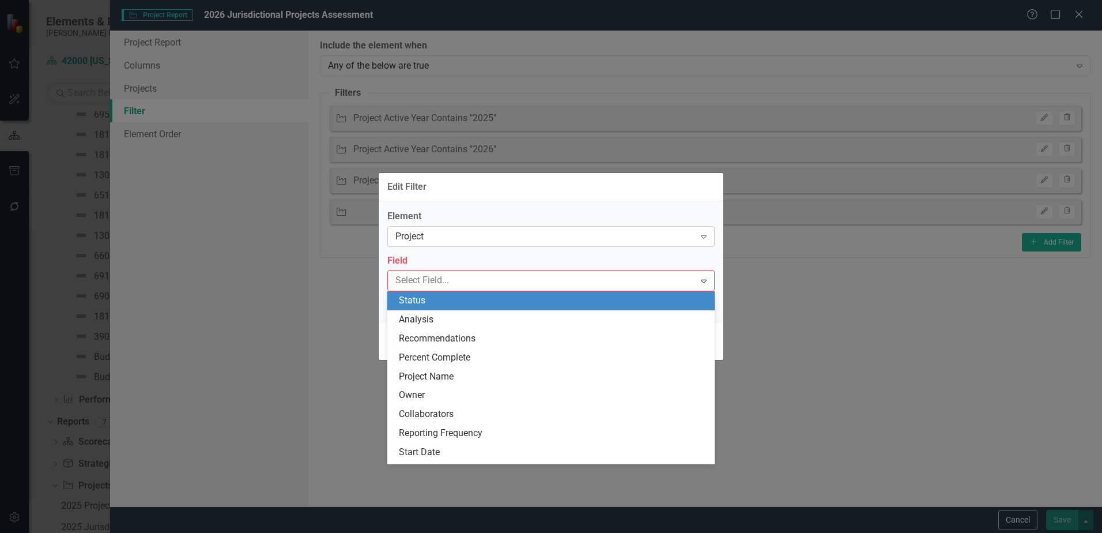
click at [484, 244] on div "Project Expand" at bounding box center [551, 236] width 328 height 21
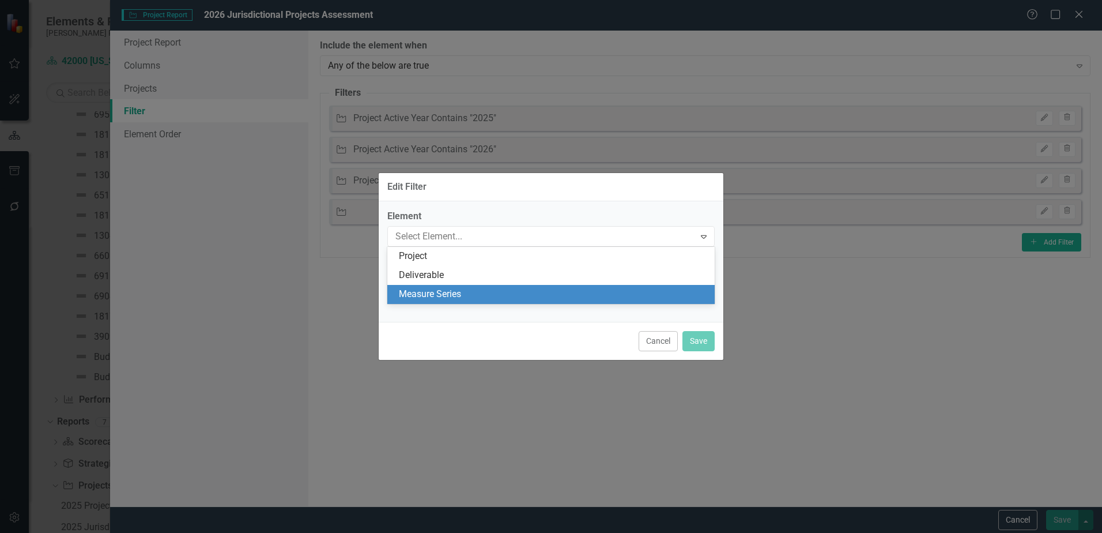
click at [477, 285] on div "Measure Series" at bounding box center [551, 294] width 328 height 19
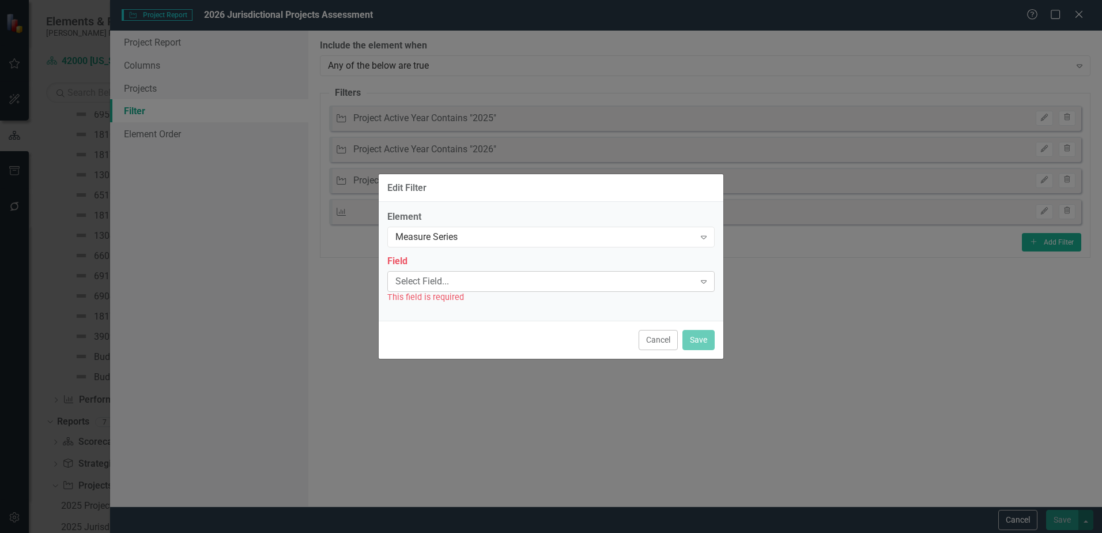
click at [489, 280] on div "Select Field..." at bounding box center [545, 280] width 299 height 13
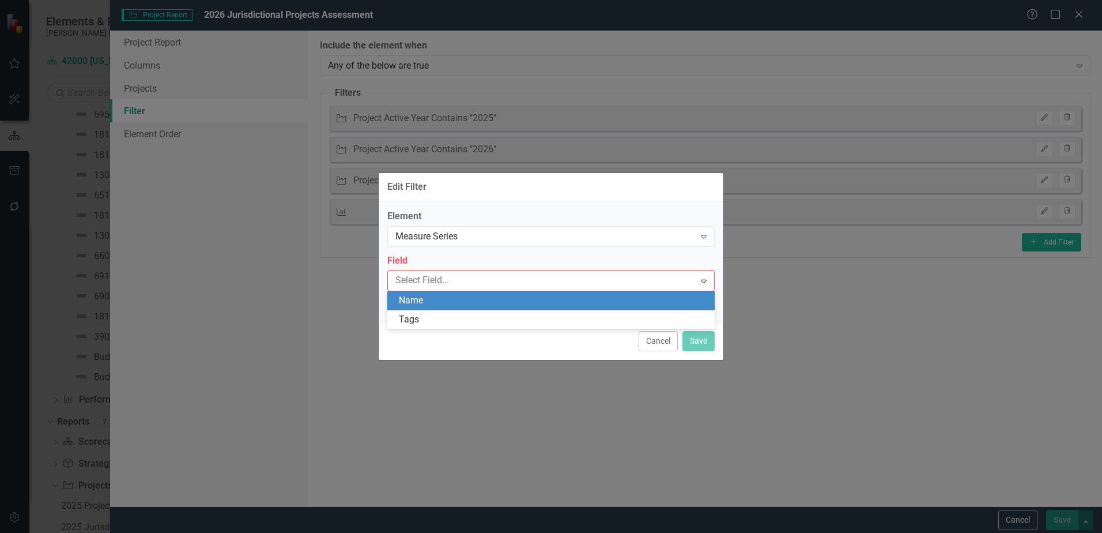
click at [486, 302] on div "Name" at bounding box center [553, 300] width 309 height 13
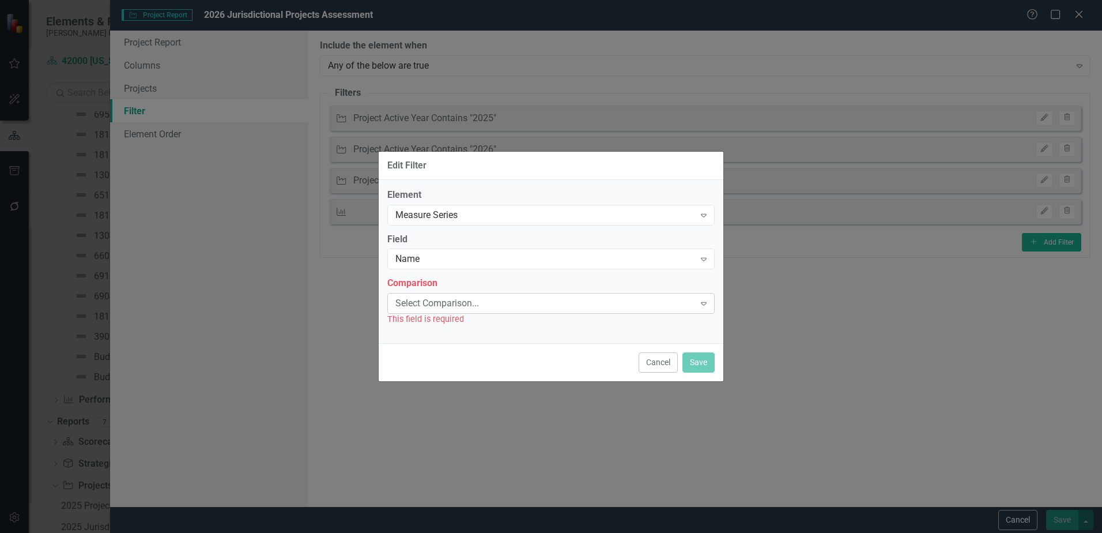
click at [486, 308] on div "Select Comparison..." at bounding box center [545, 303] width 299 height 13
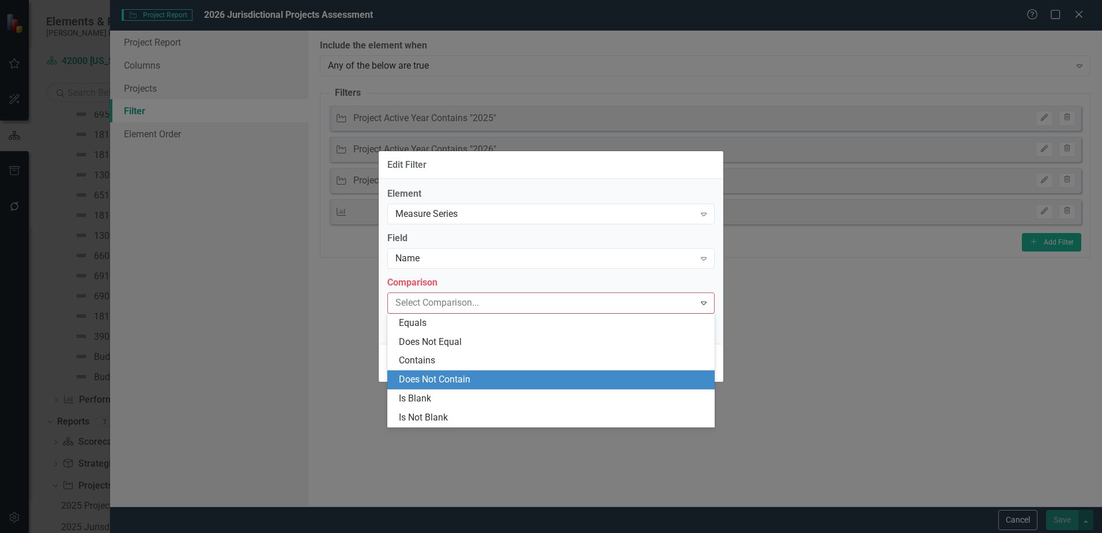
click at [483, 380] on div "Does Not Contain" at bounding box center [553, 379] width 309 height 13
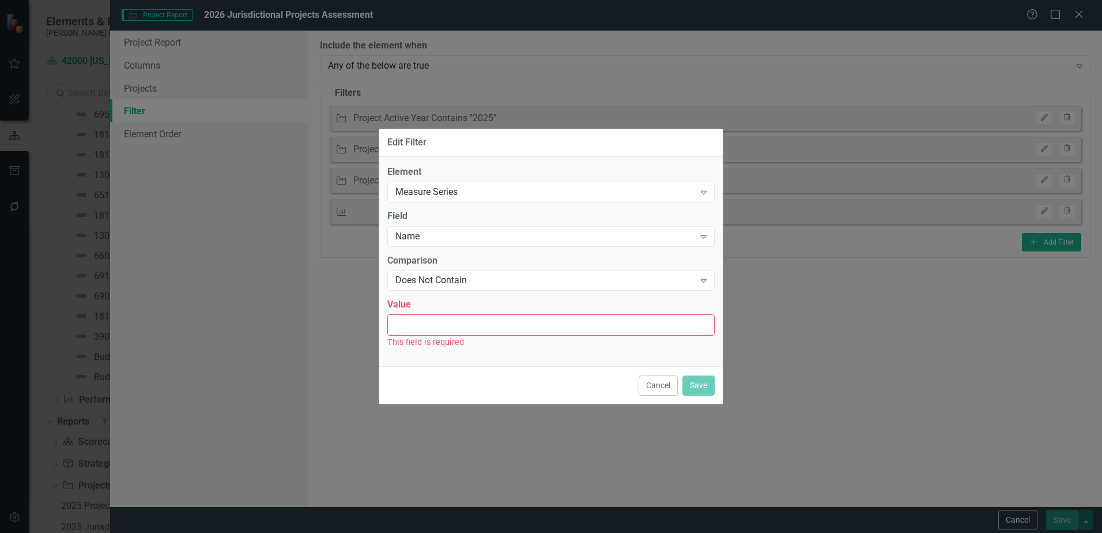
click at [479, 324] on input "Value" at bounding box center [551, 324] width 328 height 21
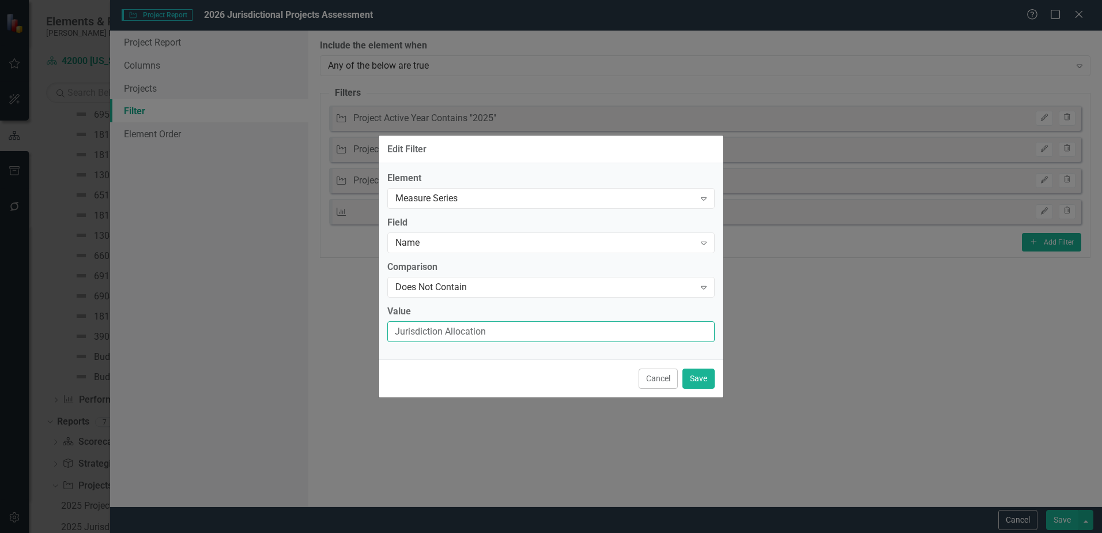
type input "Jurisdiction Allocation"
click at [696, 380] on button "Save" at bounding box center [699, 378] width 32 height 20
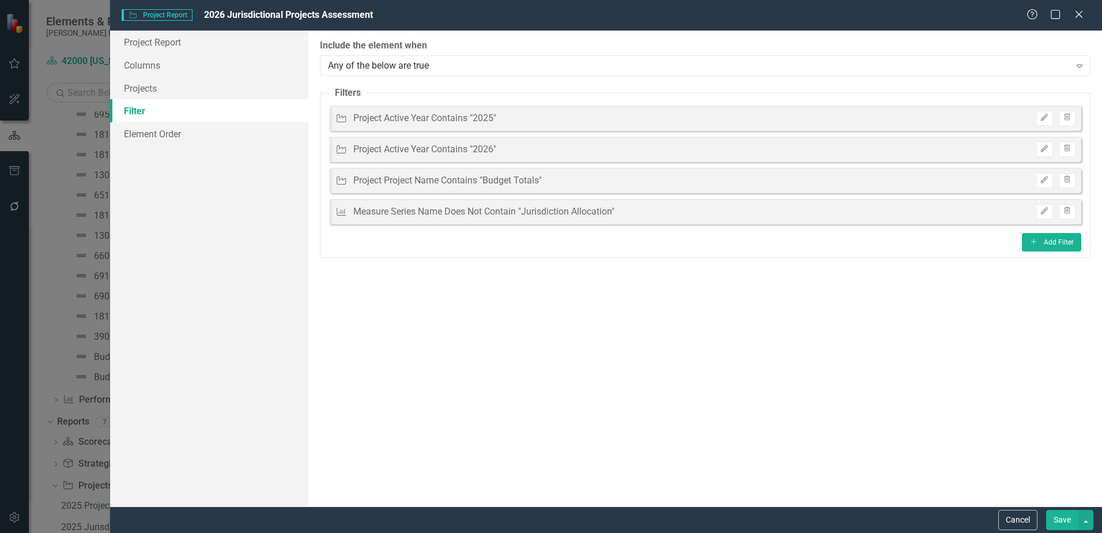
click at [1060, 520] on button "Save" at bounding box center [1063, 520] width 32 height 20
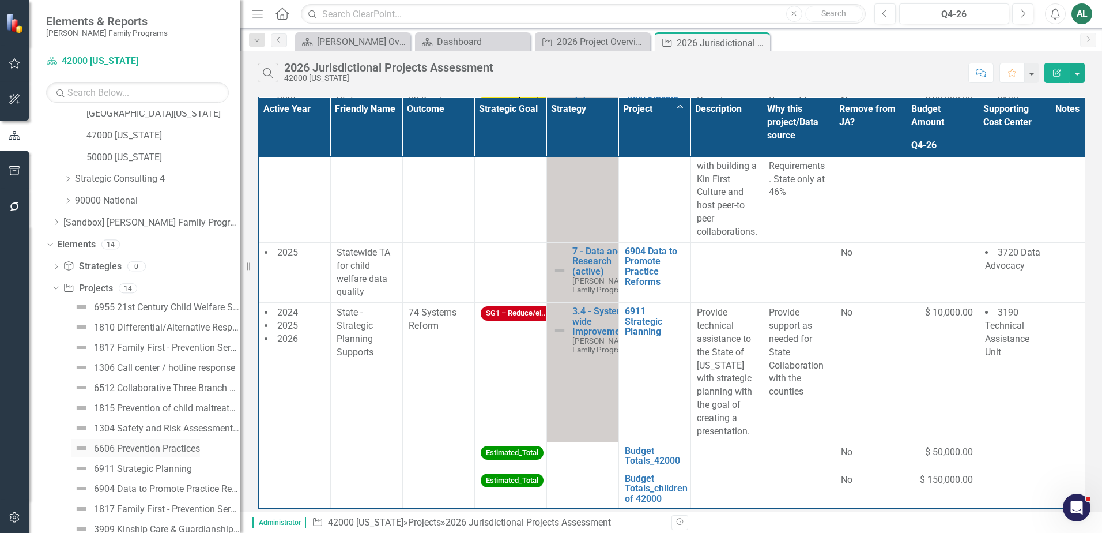
scroll to position [463, 0]
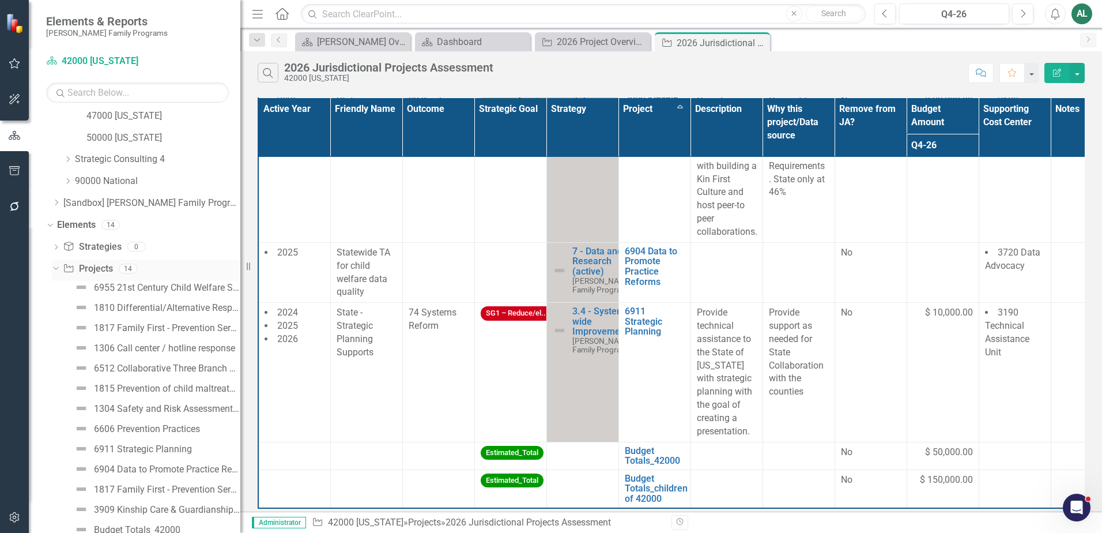
click at [57, 271] on icon "Dropdown" at bounding box center [54, 268] width 6 height 8
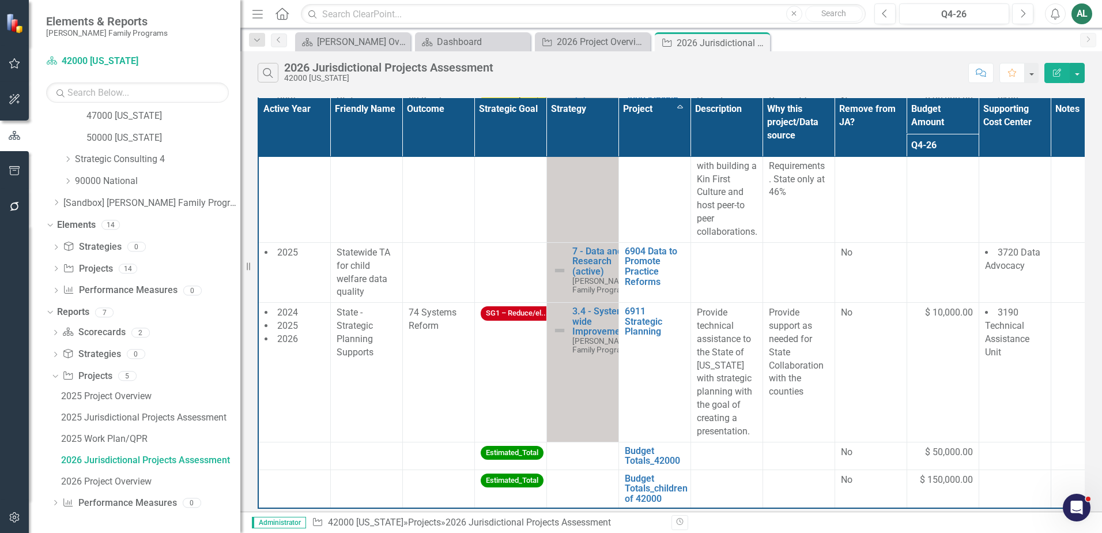
click at [1063, 71] on button "Edit Report" at bounding box center [1057, 73] width 25 height 20
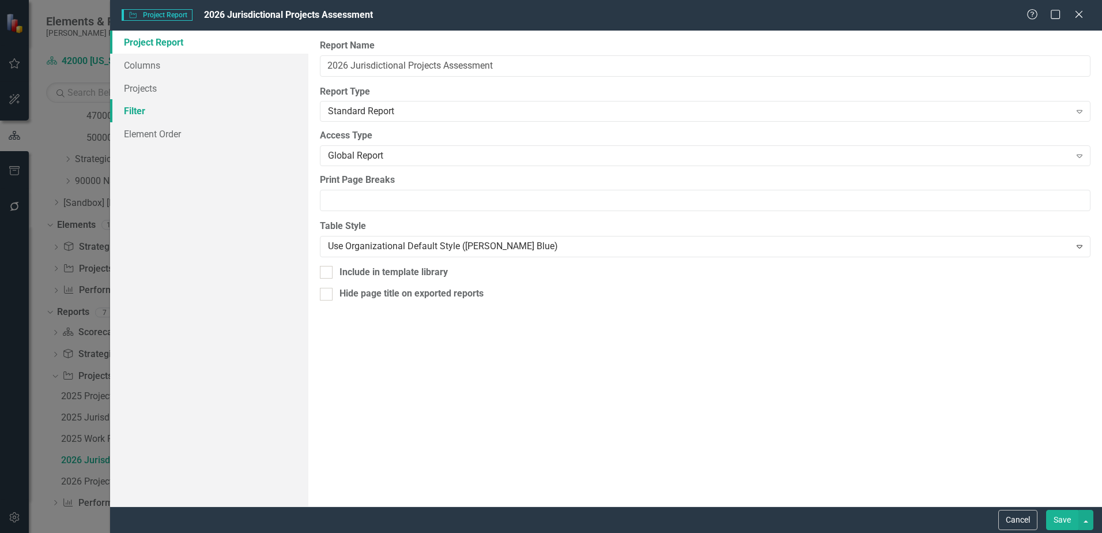
click at [170, 113] on link "Filter" at bounding box center [209, 110] width 198 height 23
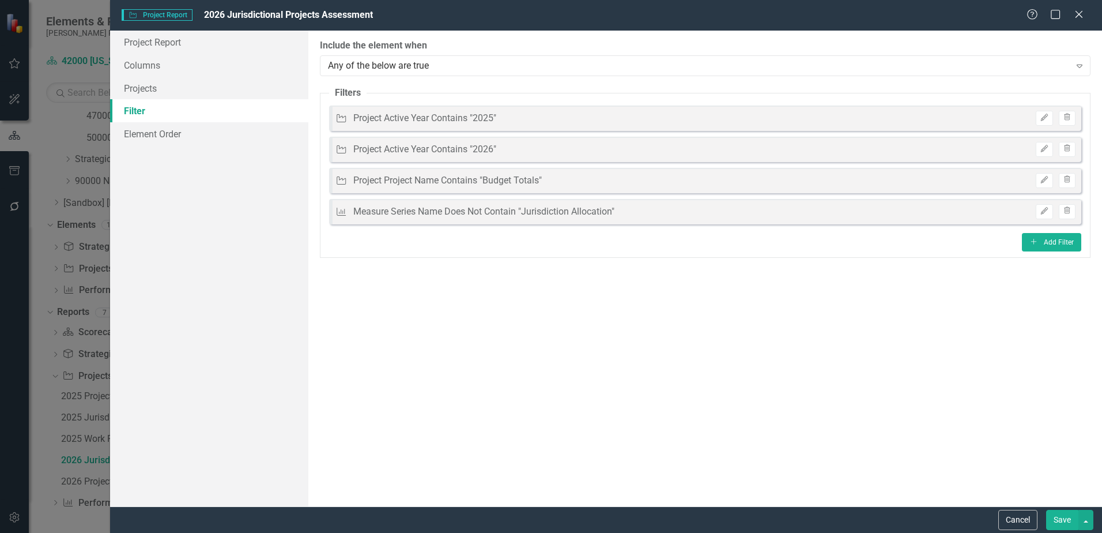
drag, startPoint x: 343, startPoint y: 369, endPoint x: 353, endPoint y: 372, distance: 10.2
click at [343, 370] on div "ClearPoint Can Do More! How ClearPoint Can Help Close Enterprise or Professiona…" at bounding box center [705, 269] width 794 height 476
click at [1020, 522] on button "Cancel" at bounding box center [1018, 520] width 39 height 20
